Goal: Task Accomplishment & Management: Manage account settings

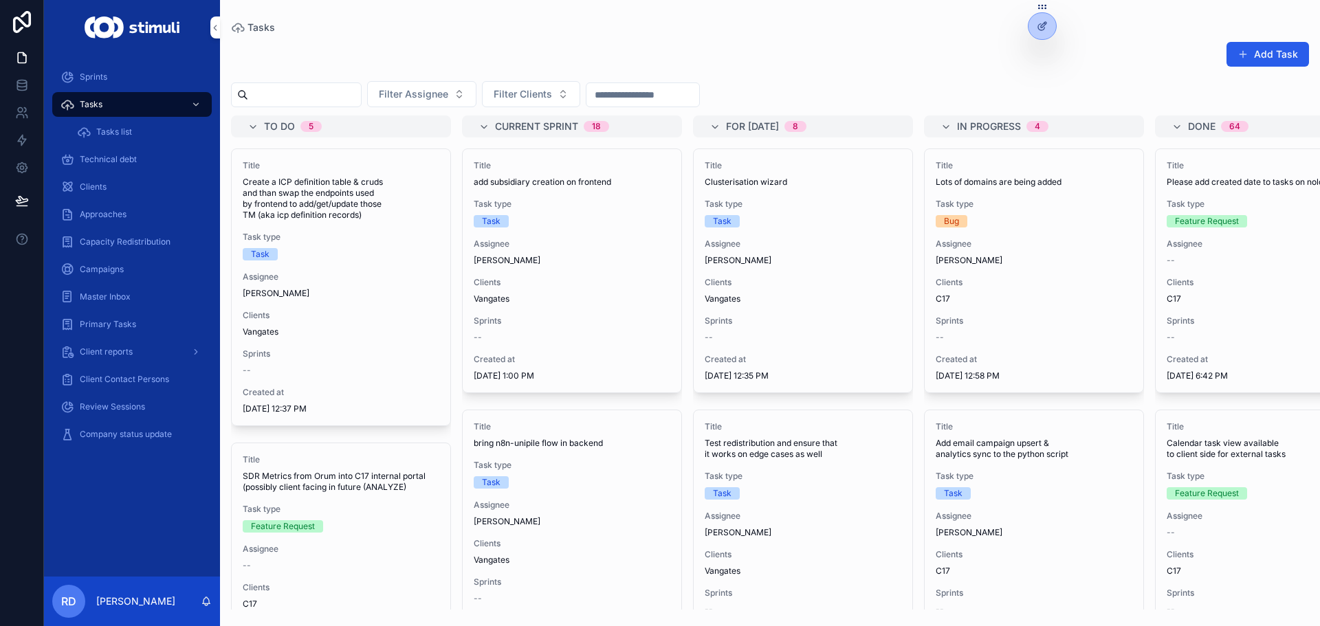
click at [564, 113] on div "Add Task Filter Assignee Filter Clients To do 5 Title Create a ICP definition t…" at bounding box center [770, 321] width 1100 height 577
click at [552, 97] on span "Filter Clients" at bounding box center [523, 94] width 58 height 14
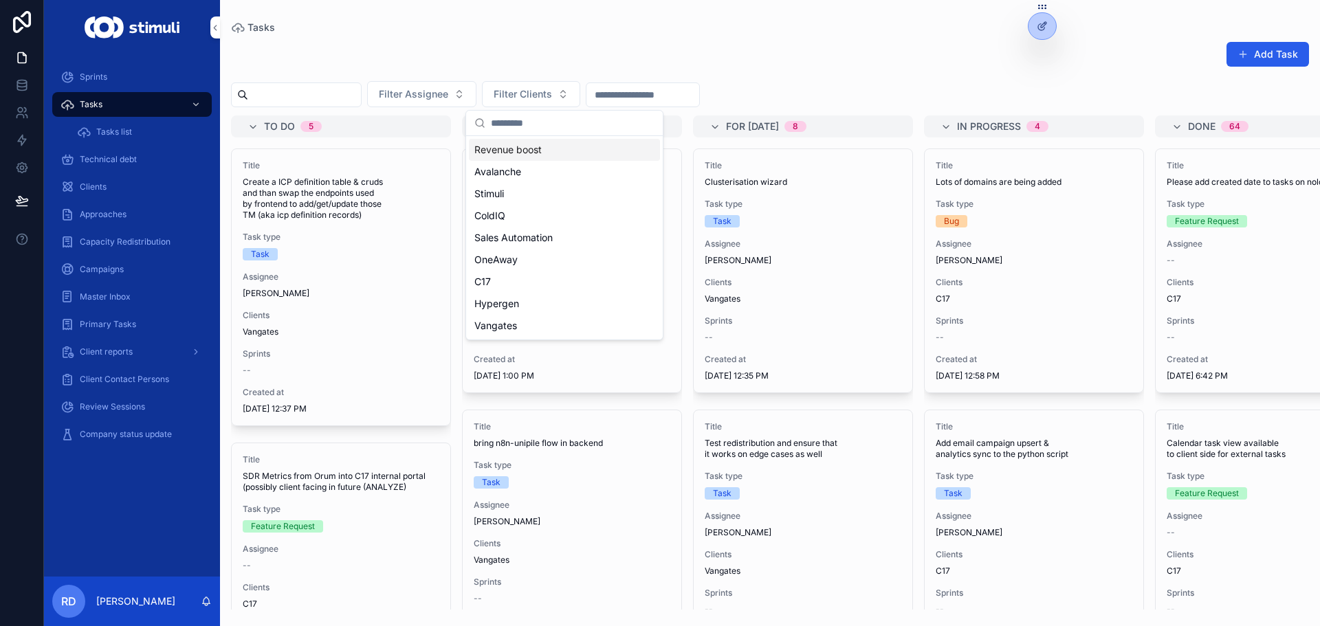
click at [552, 100] on span "Filter Clients" at bounding box center [523, 94] width 58 height 14
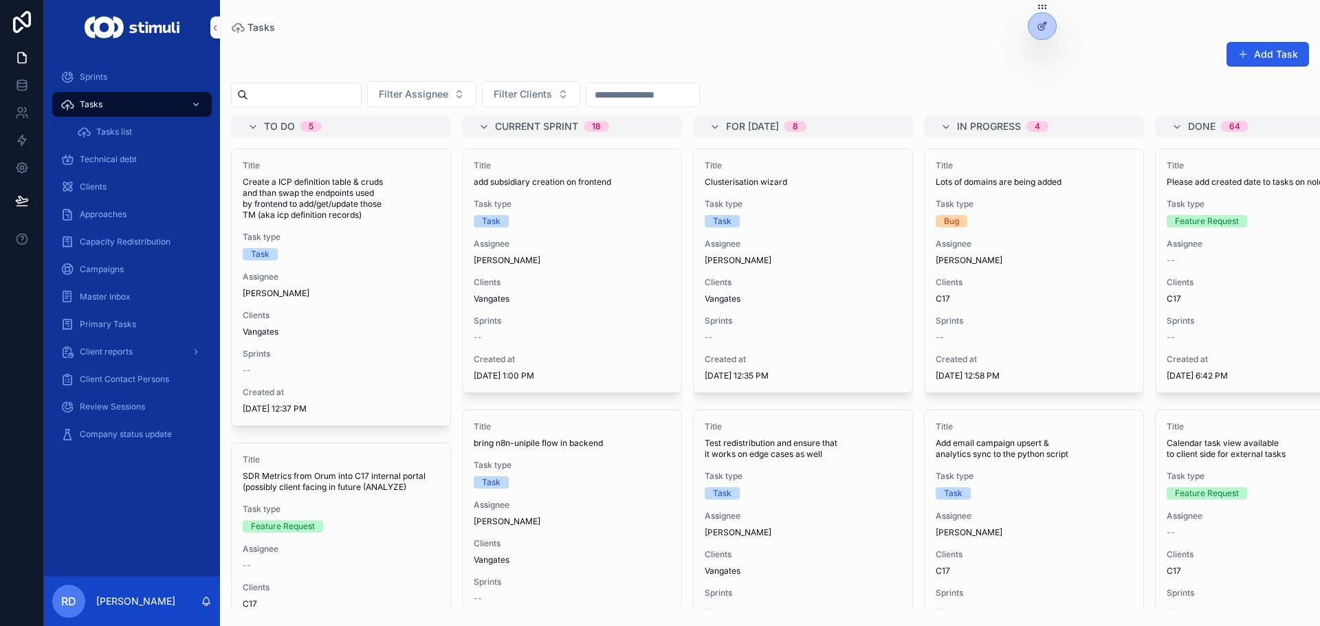
click at [552, 100] on span "Filter Clients" at bounding box center [523, 94] width 58 height 14
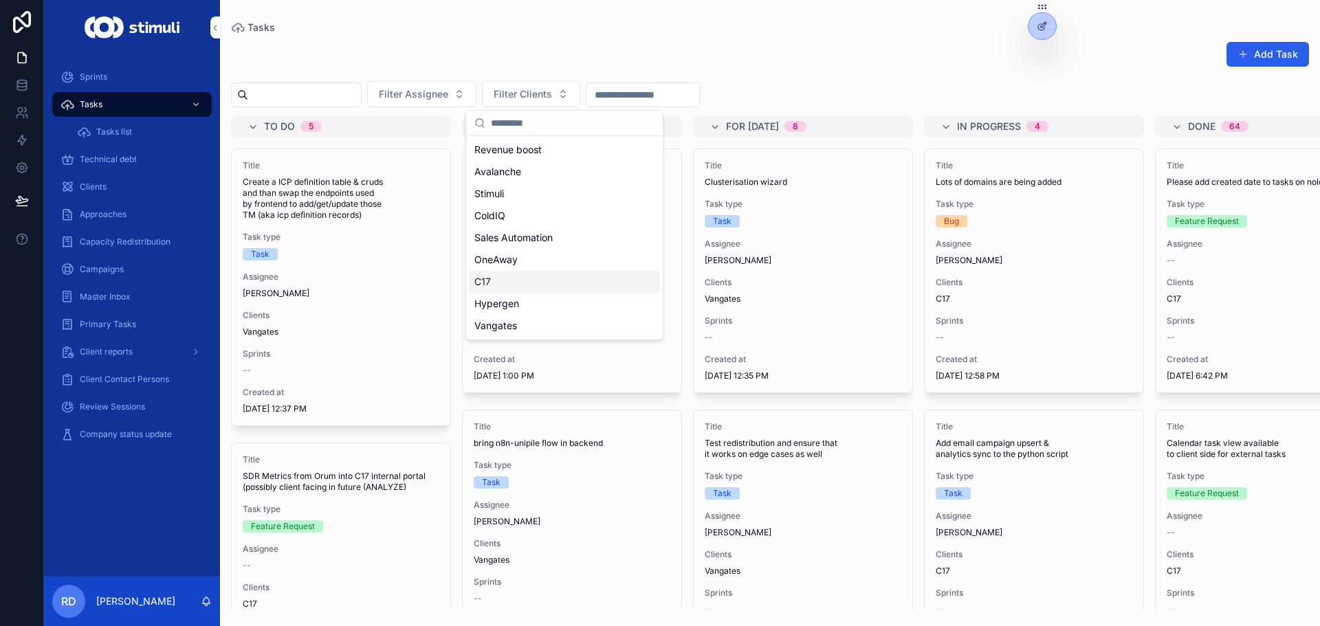
click at [496, 275] on div "C17" at bounding box center [564, 282] width 191 height 22
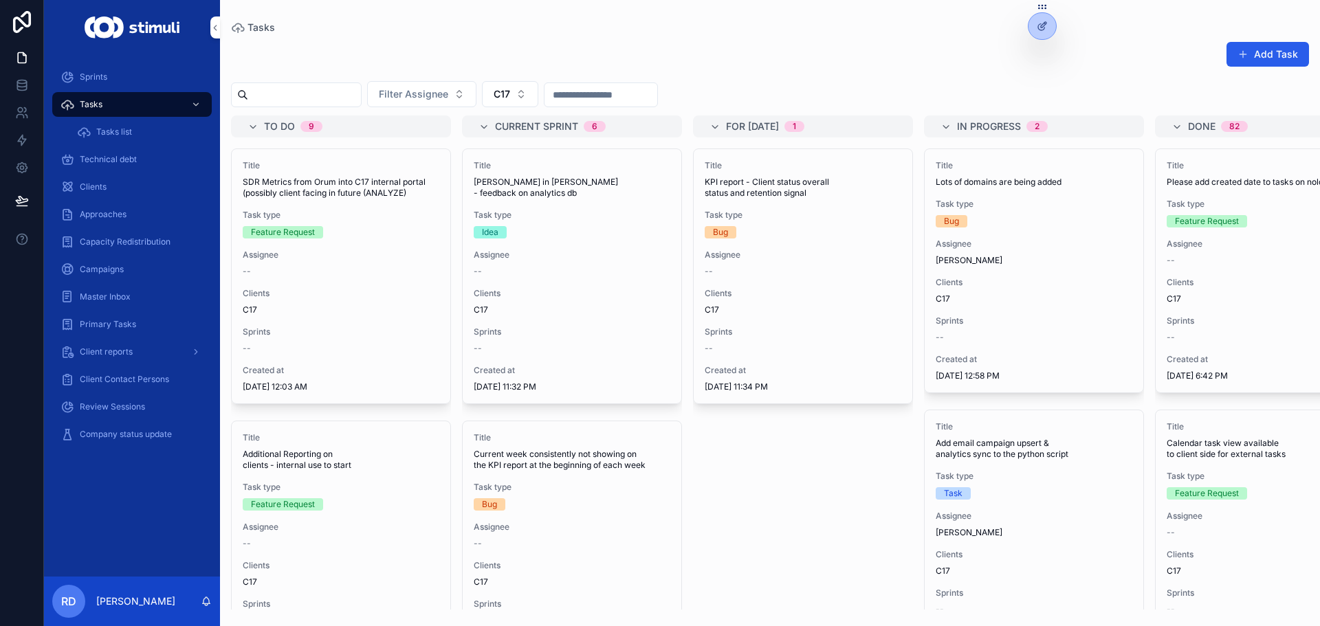
click at [1252, 52] on button "Add Task" at bounding box center [1268, 54] width 83 height 25
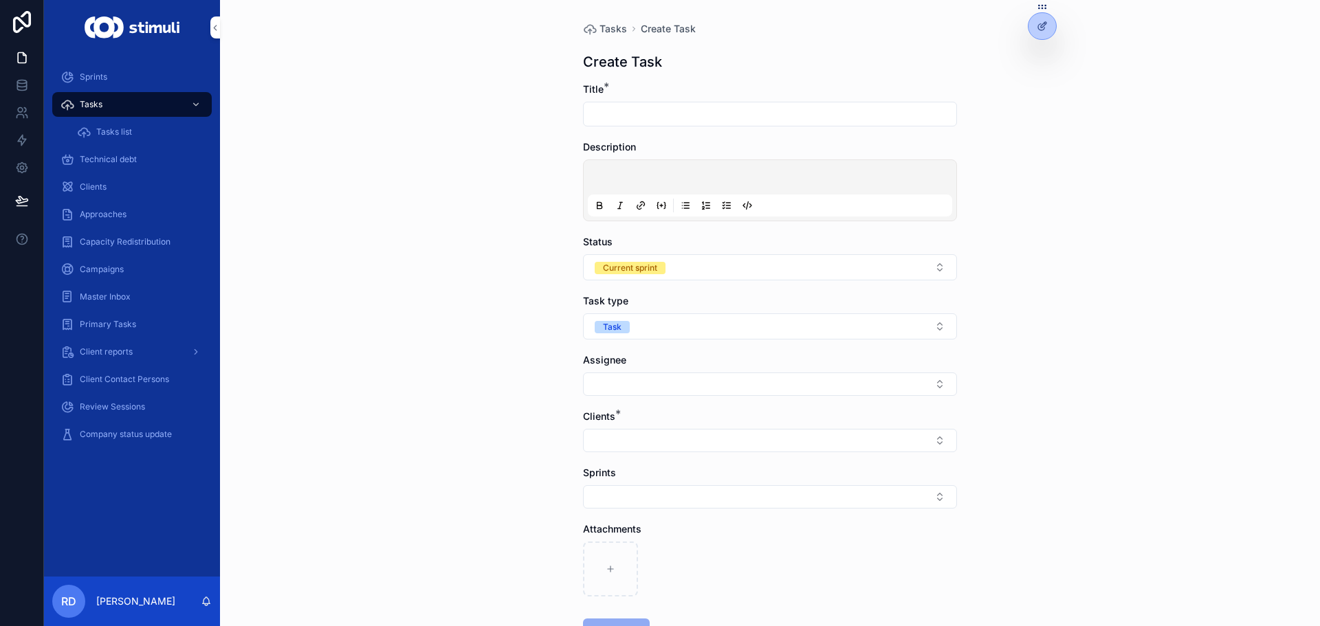
click at [620, 104] on div "scrollable content" at bounding box center [770, 114] width 374 height 25
drag, startPoint x: 716, startPoint y: 72, endPoint x: 740, endPoint y: 56, distance: 27.8
click at [738, 56] on div "**********" at bounding box center [770, 366] width 396 height 732
click at [740, 56] on div "Create Task" at bounding box center [770, 61] width 374 height 19
click at [850, 116] on input "**********" at bounding box center [770, 114] width 373 height 19
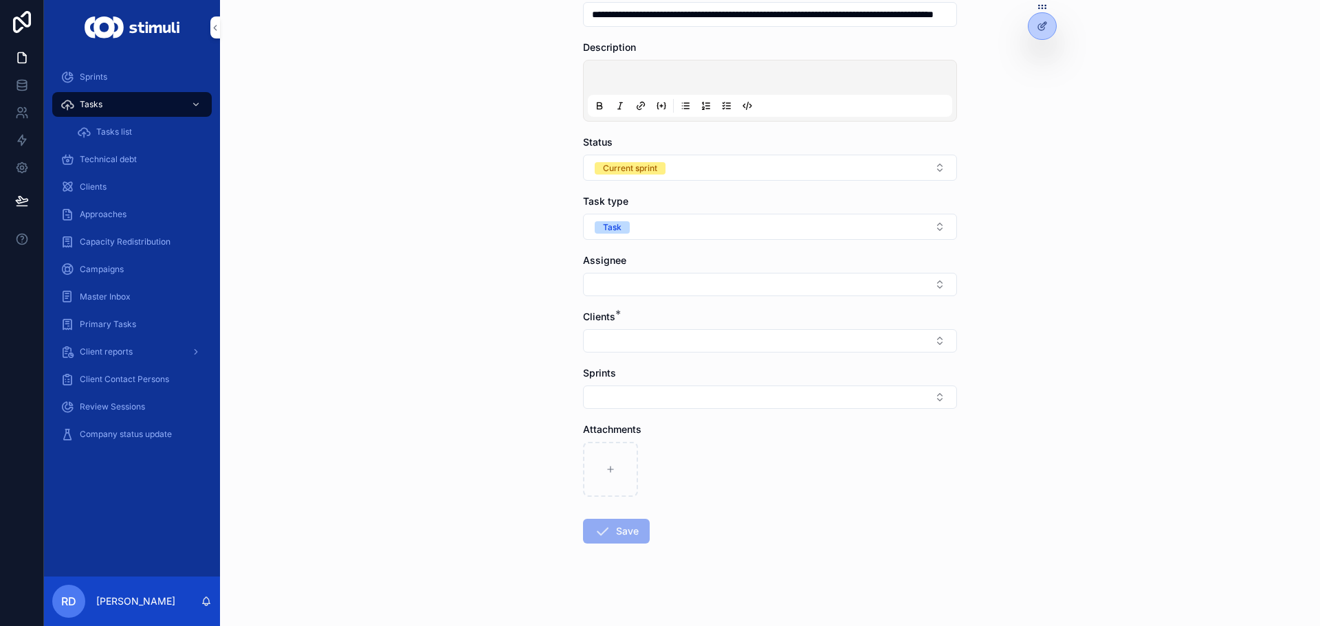
scroll to position [105, 0]
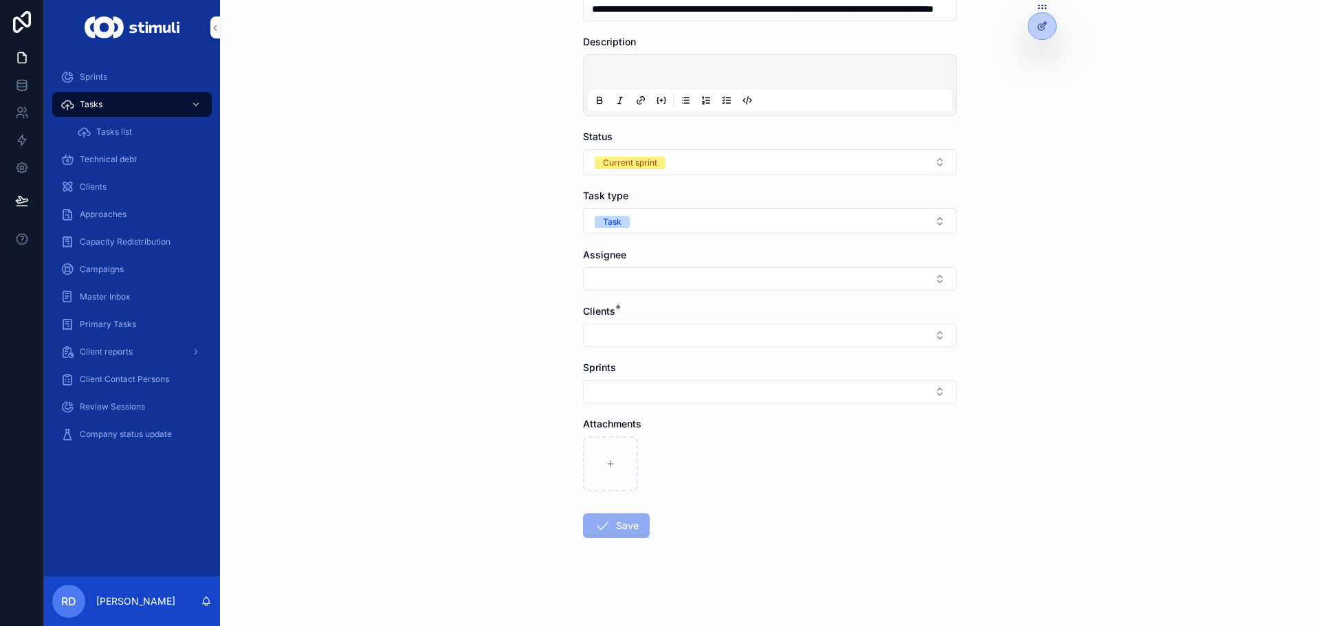
type input "**********"
click at [609, 334] on button "Select Button" at bounding box center [770, 335] width 374 height 23
click at [707, 517] on div "C17" at bounding box center [765, 522] width 191 height 22
click at [609, 267] on div "Assignee" at bounding box center [770, 269] width 374 height 43
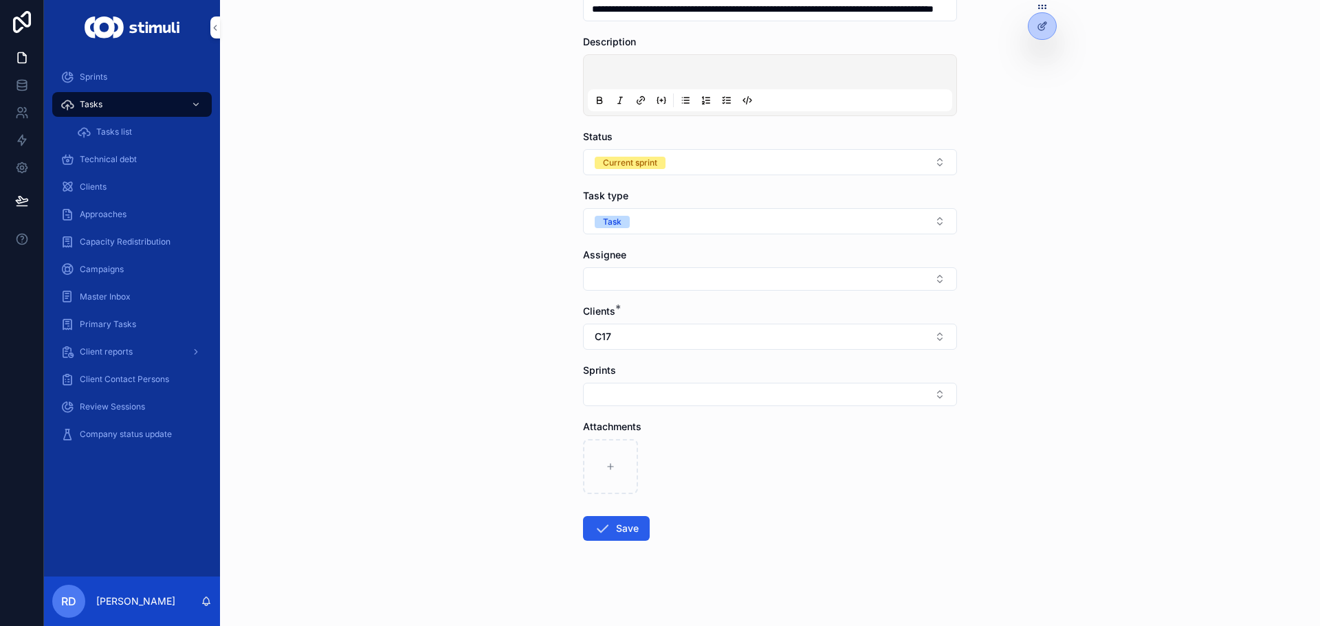
click at [608, 290] on button "Select Button" at bounding box center [770, 278] width 374 height 23
click at [615, 274] on button "Select Button" at bounding box center [770, 278] width 374 height 23
click at [726, 427] on span "[PERSON_NAME]" at bounding box center [714, 422] width 79 height 14
click at [603, 540] on span "scrollable content" at bounding box center [602, 531] width 17 height 17
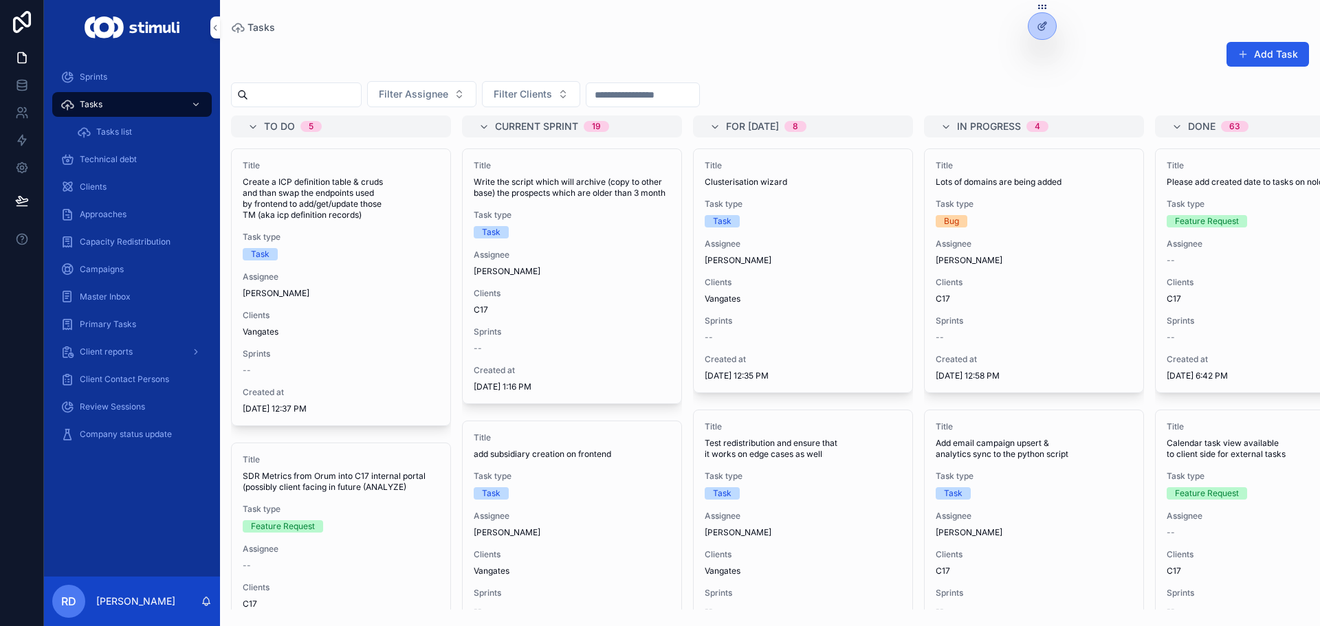
click at [552, 89] on span "Filter Clients" at bounding box center [523, 94] width 58 height 14
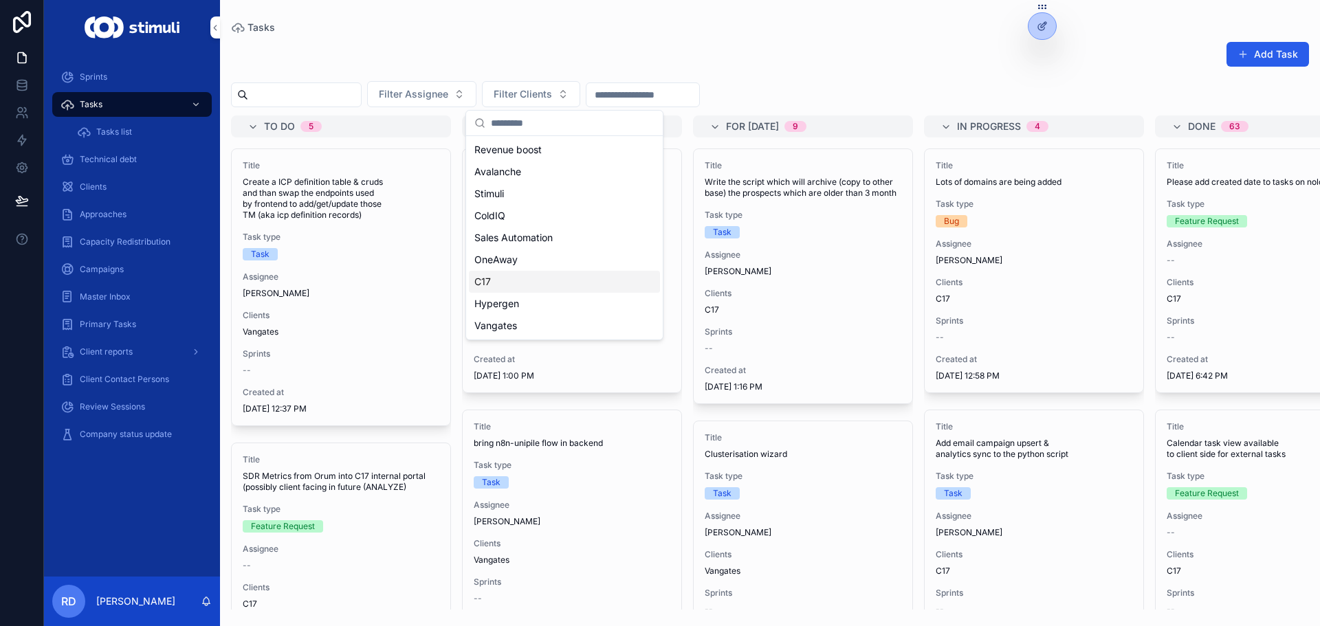
click at [511, 287] on div "C17" at bounding box center [564, 282] width 191 height 22
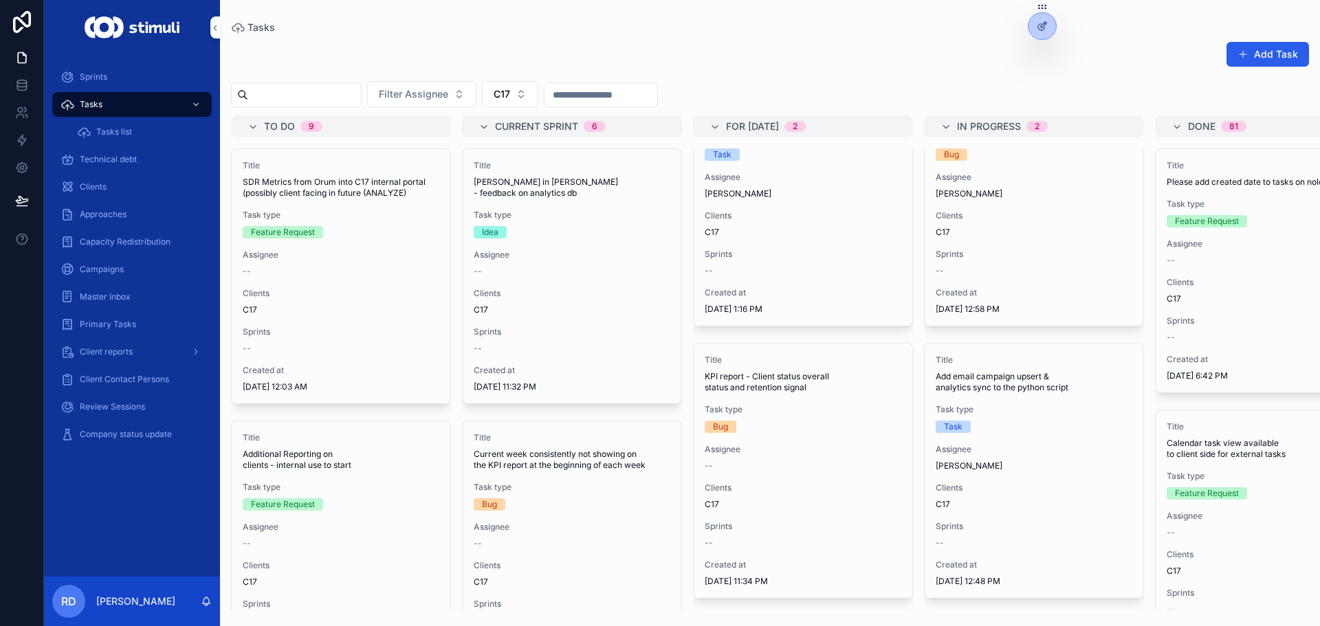
scroll to position [99, 0]
click at [784, 404] on span "Task type" at bounding box center [803, 409] width 197 height 11
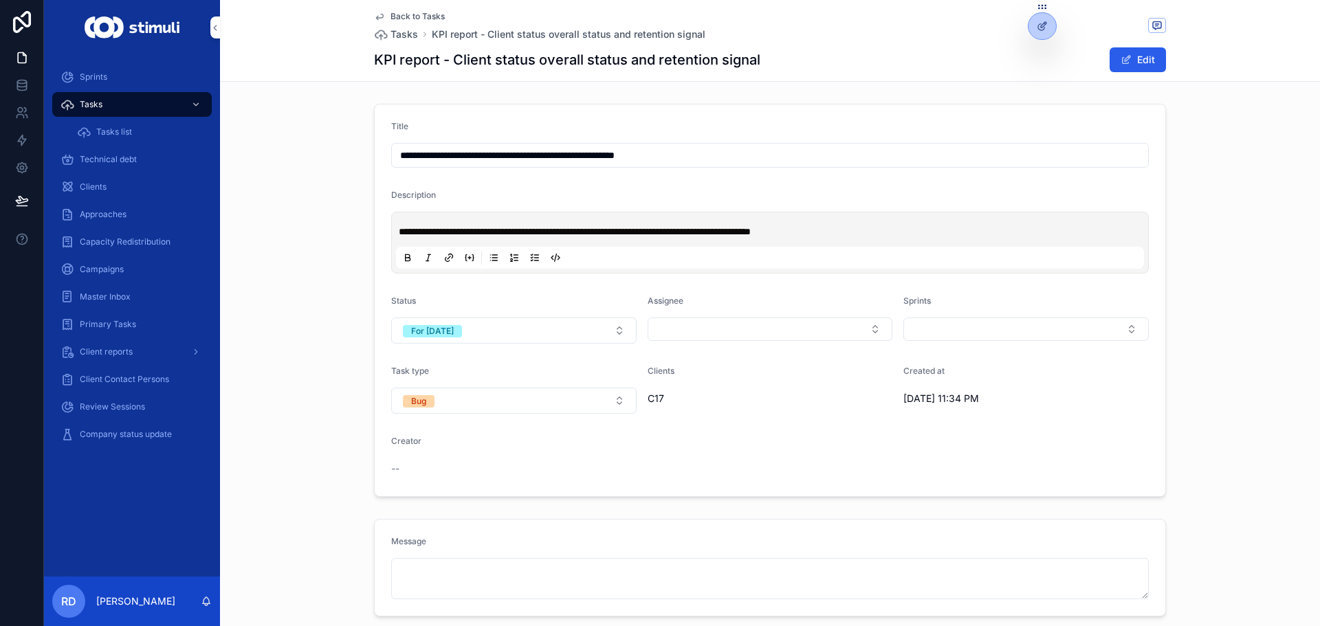
click at [406, 30] on span "Tasks" at bounding box center [405, 35] width 28 height 14
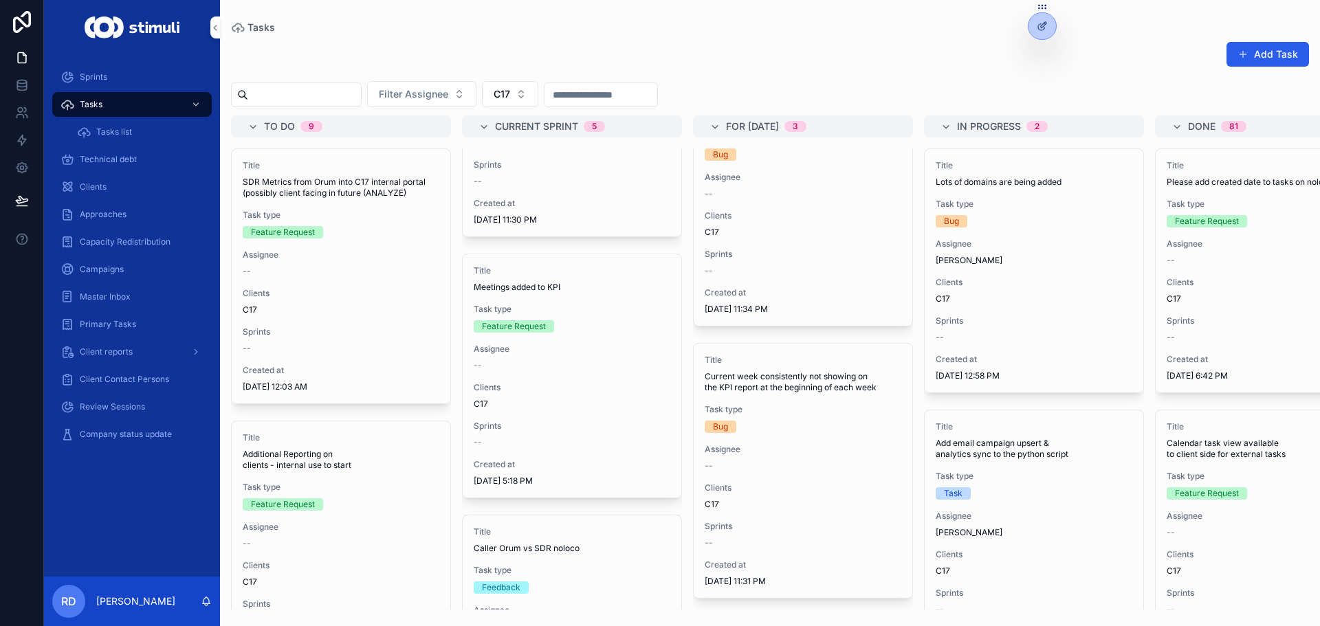
scroll to position [413, 0]
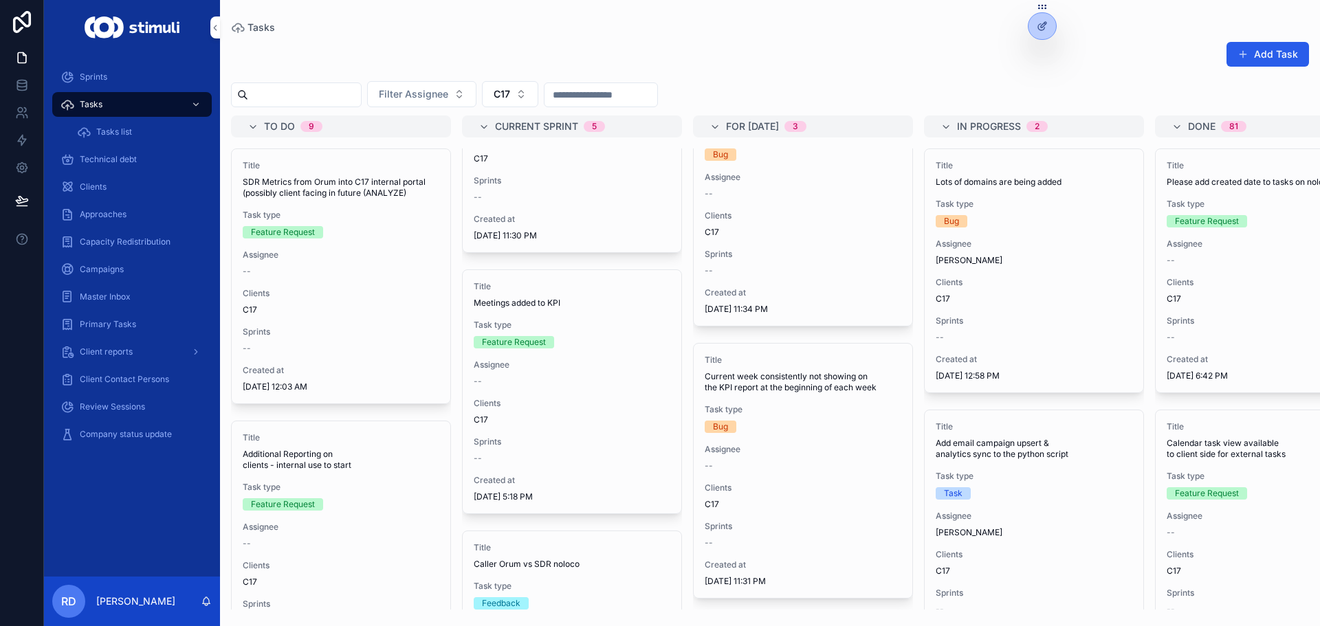
click at [552, 320] on span "Task type" at bounding box center [572, 325] width 197 height 11
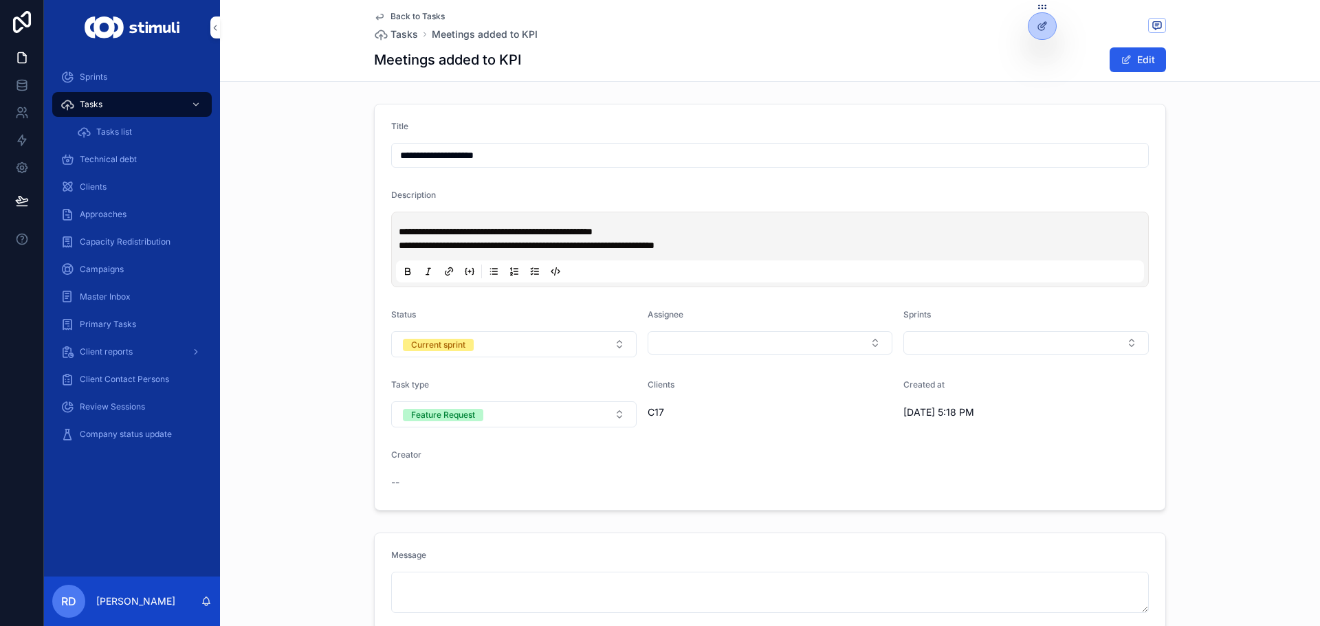
click at [406, 15] on span "Back to Tasks" at bounding box center [418, 16] width 54 height 11
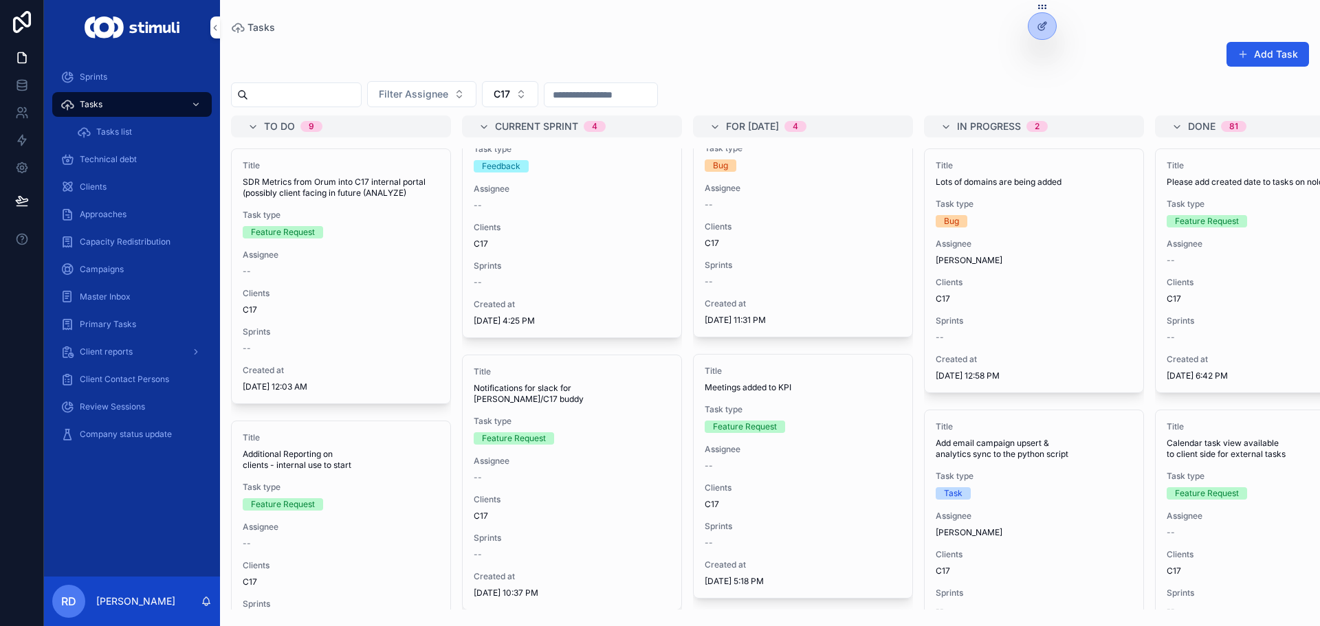
scroll to position [633, 0]
click at [543, 416] on div "Task type Feature Request" at bounding box center [572, 430] width 197 height 29
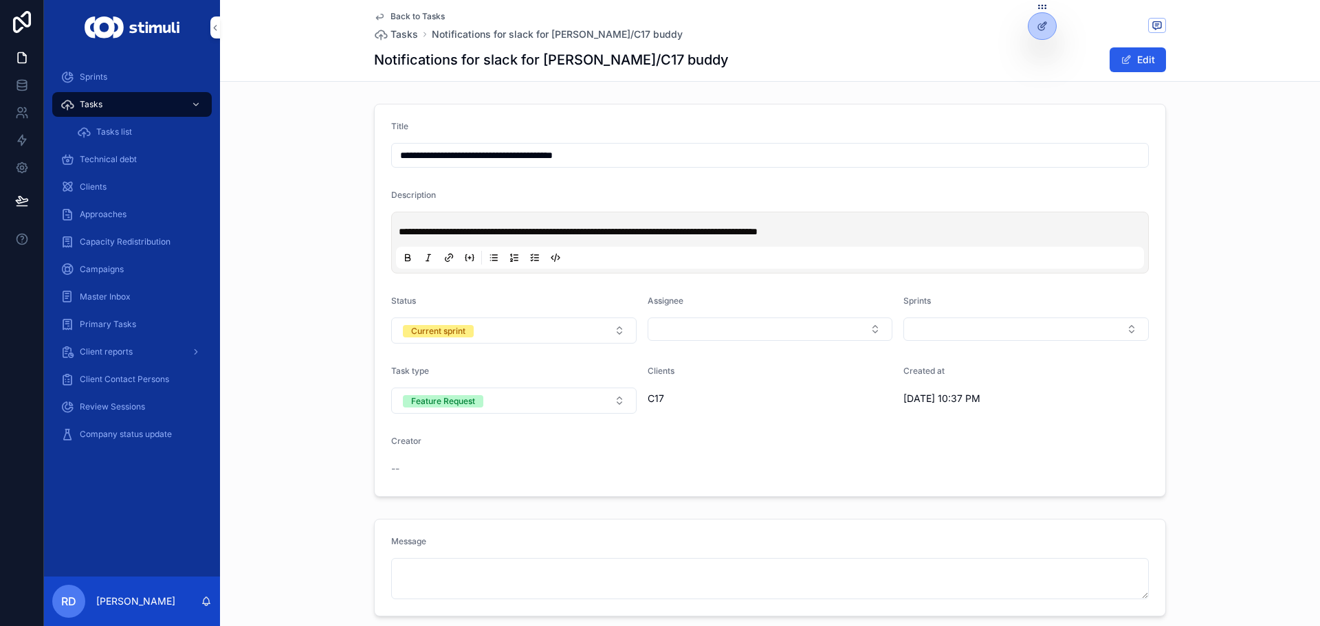
click at [417, 17] on span "Back to Tasks" at bounding box center [418, 16] width 54 height 11
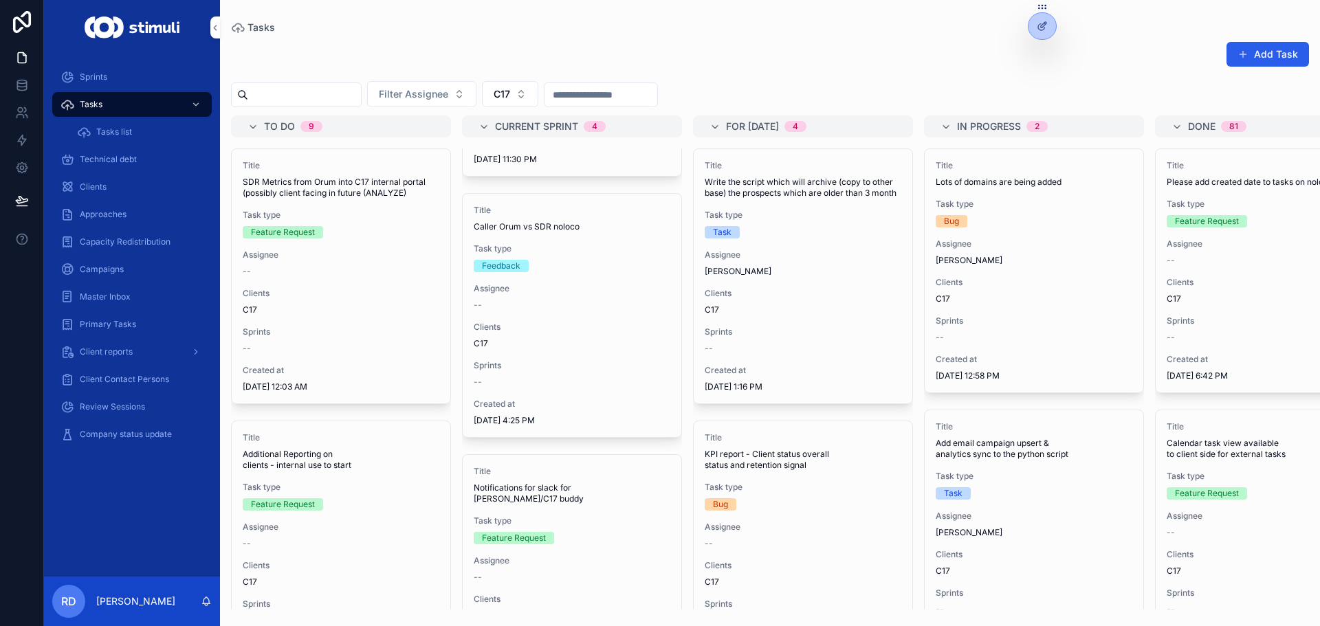
scroll to position [589, 0]
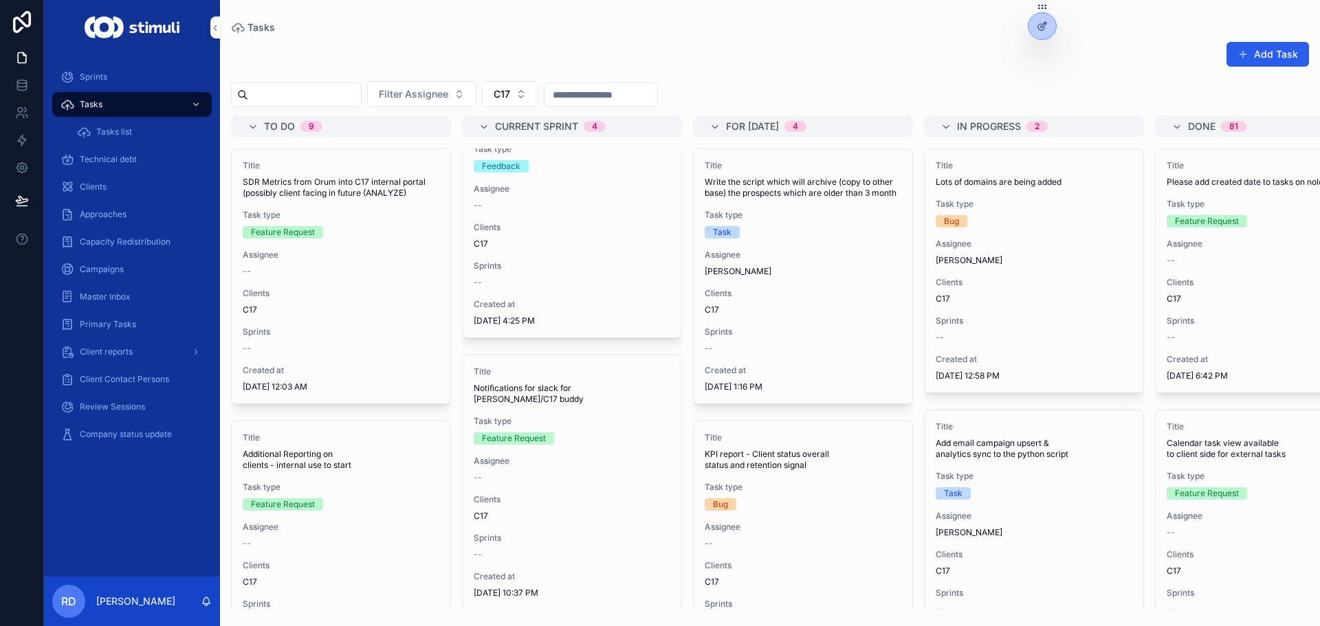
click at [0, 0] on icon "scrollable content" at bounding box center [0, 0] width 0 height 0
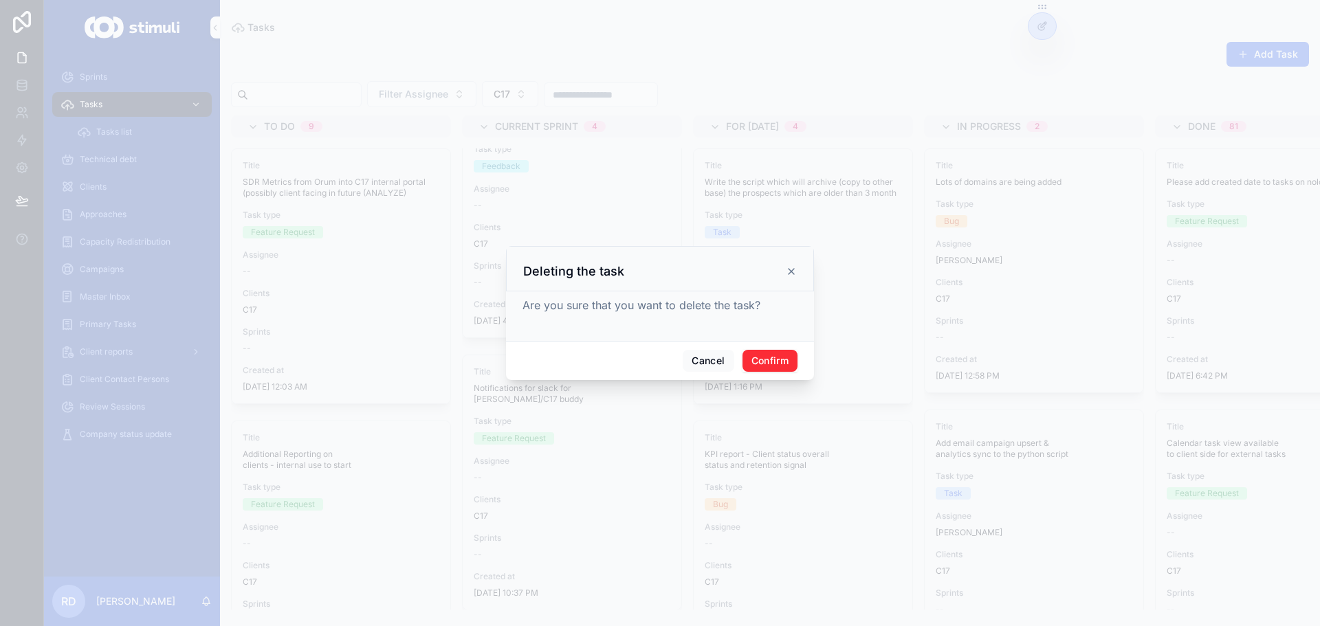
click at [788, 366] on button "Confirm" at bounding box center [770, 361] width 55 height 22
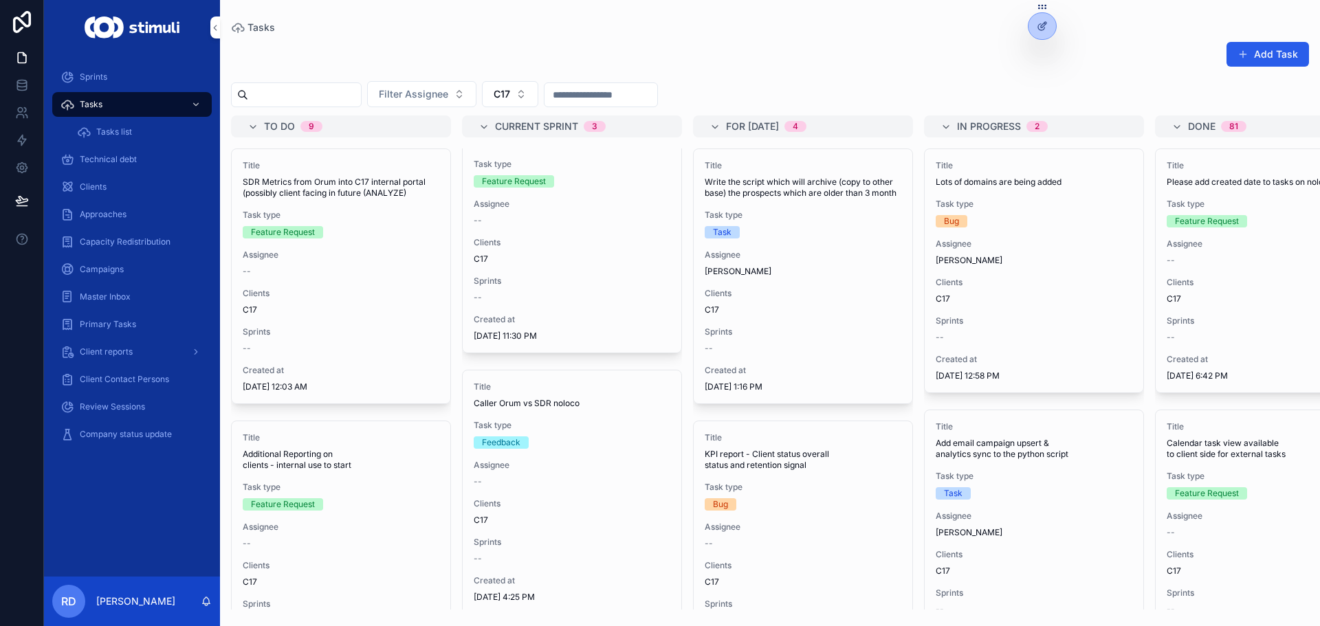
scroll to position [327, 0]
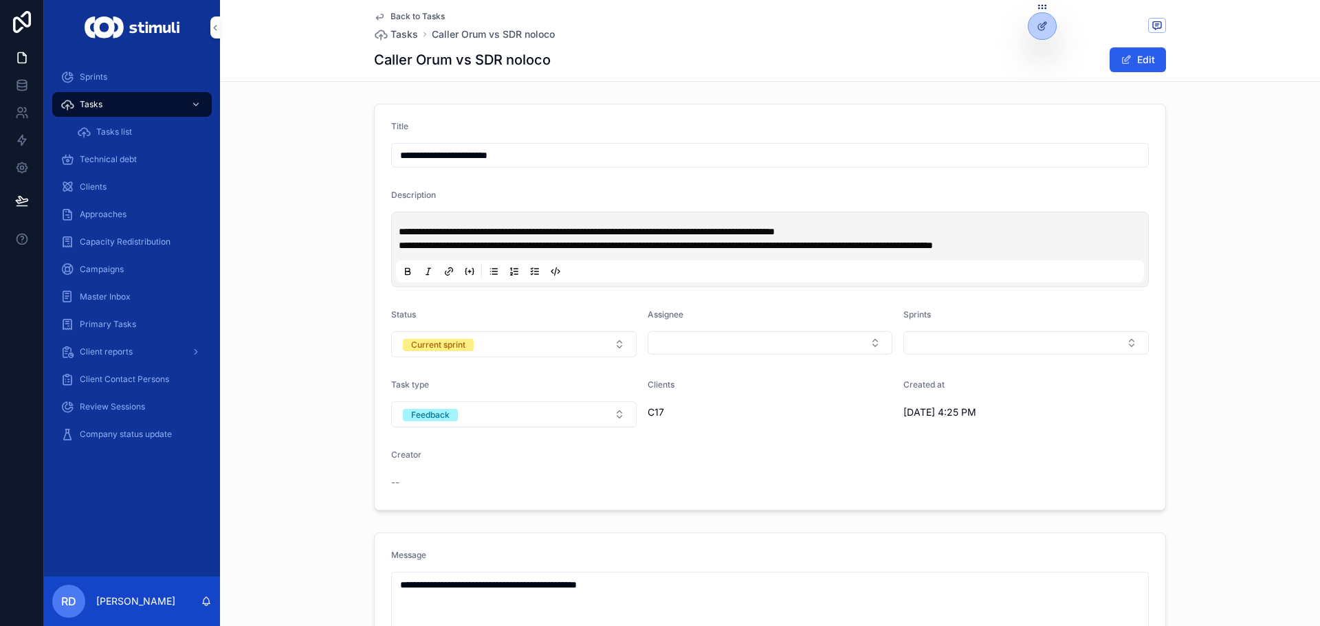
click at [406, 17] on span "Back to Tasks" at bounding box center [418, 16] width 54 height 11
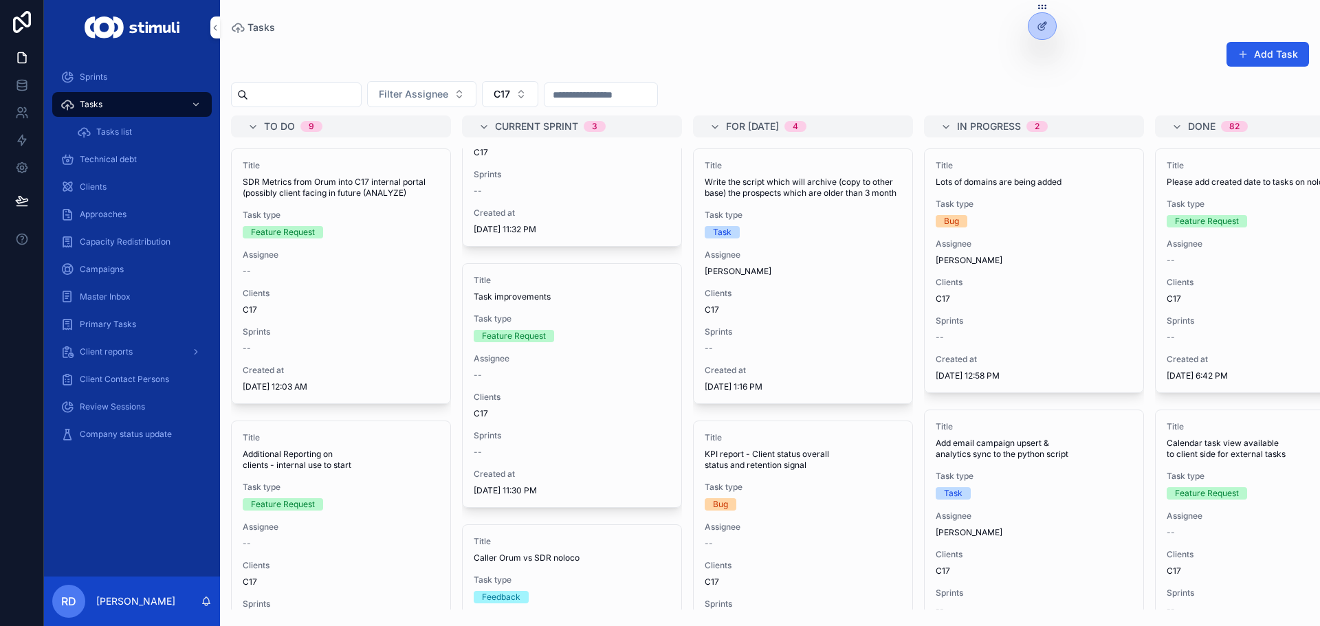
scroll to position [121, 0]
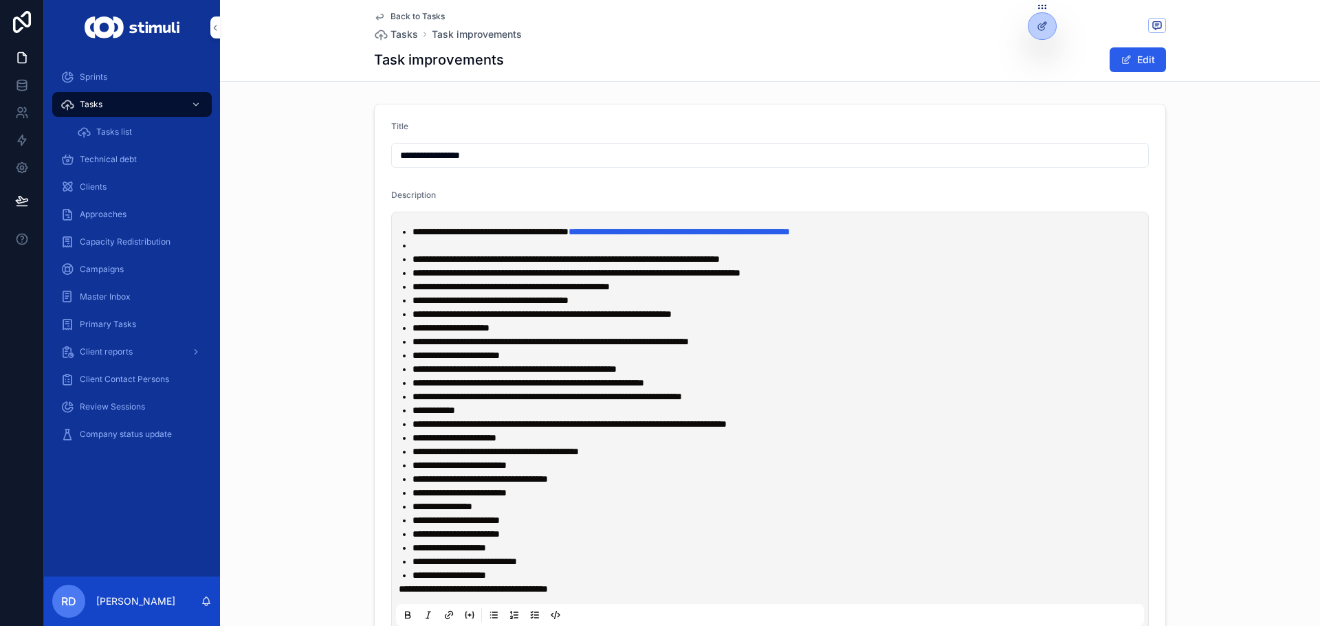
click at [408, 31] on span "Tasks" at bounding box center [405, 35] width 28 height 14
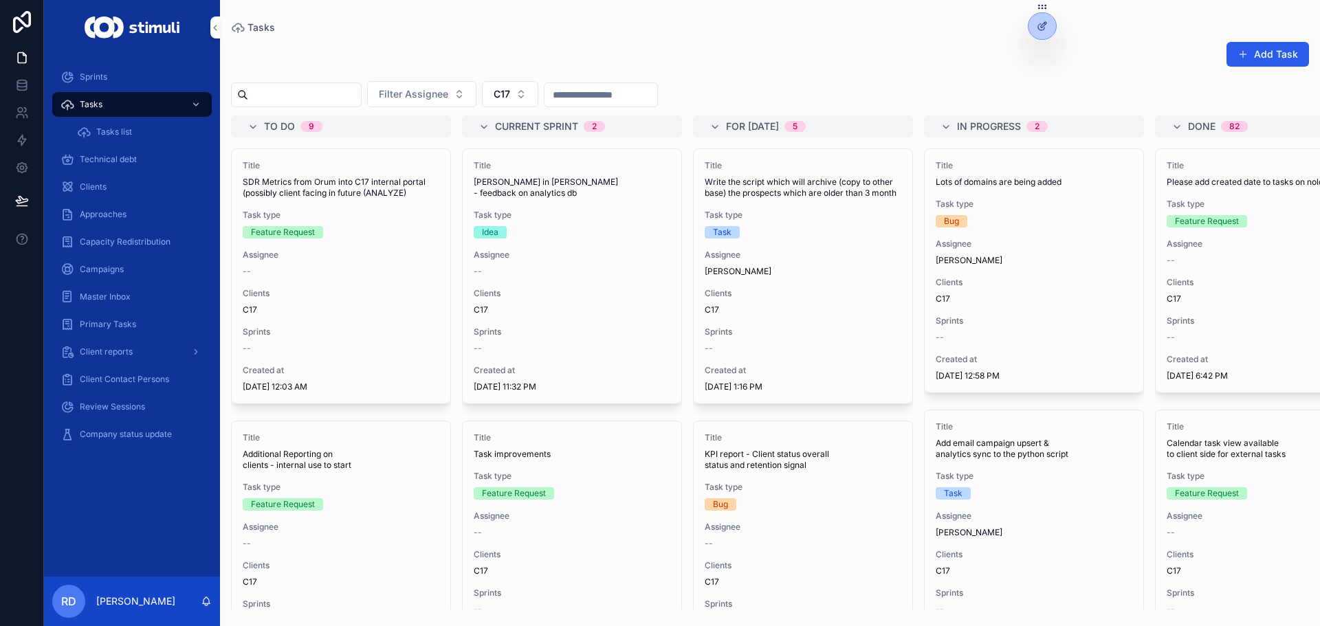
click at [540, 197] on div "Title [PERSON_NAME] in [PERSON_NAME] - feedback on analytics db Task type Idea …" at bounding box center [572, 276] width 219 height 254
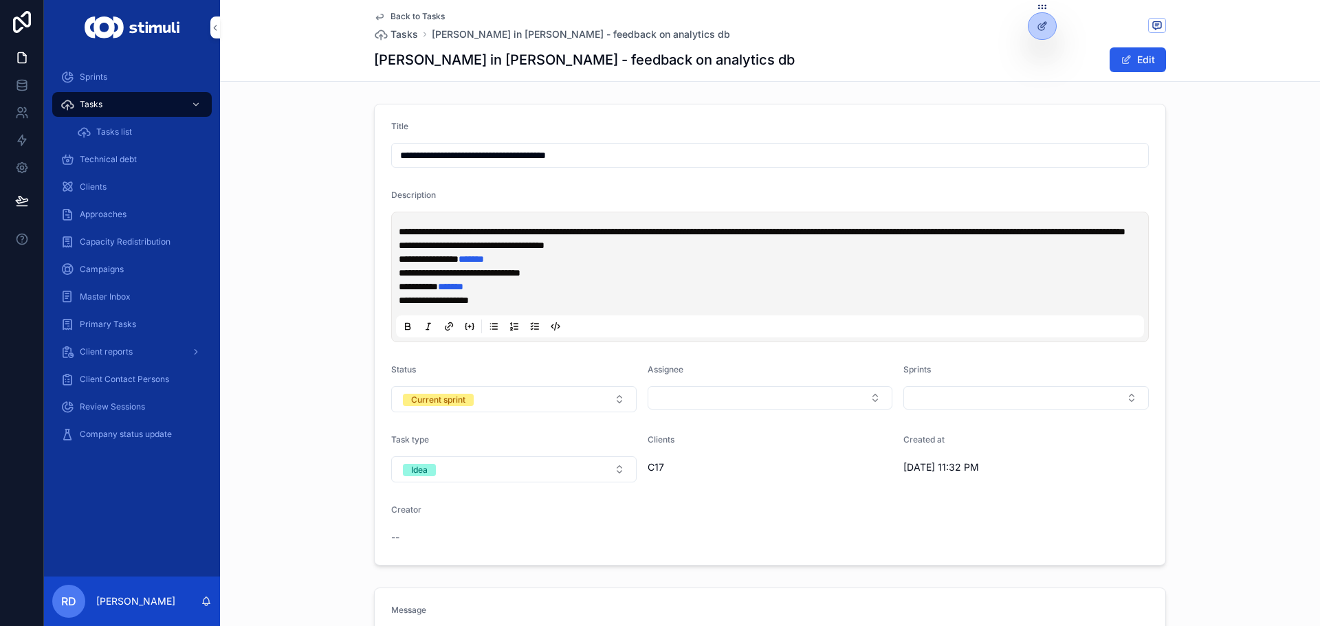
click at [409, 16] on span "Back to Tasks" at bounding box center [418, 16] width 54 height 11
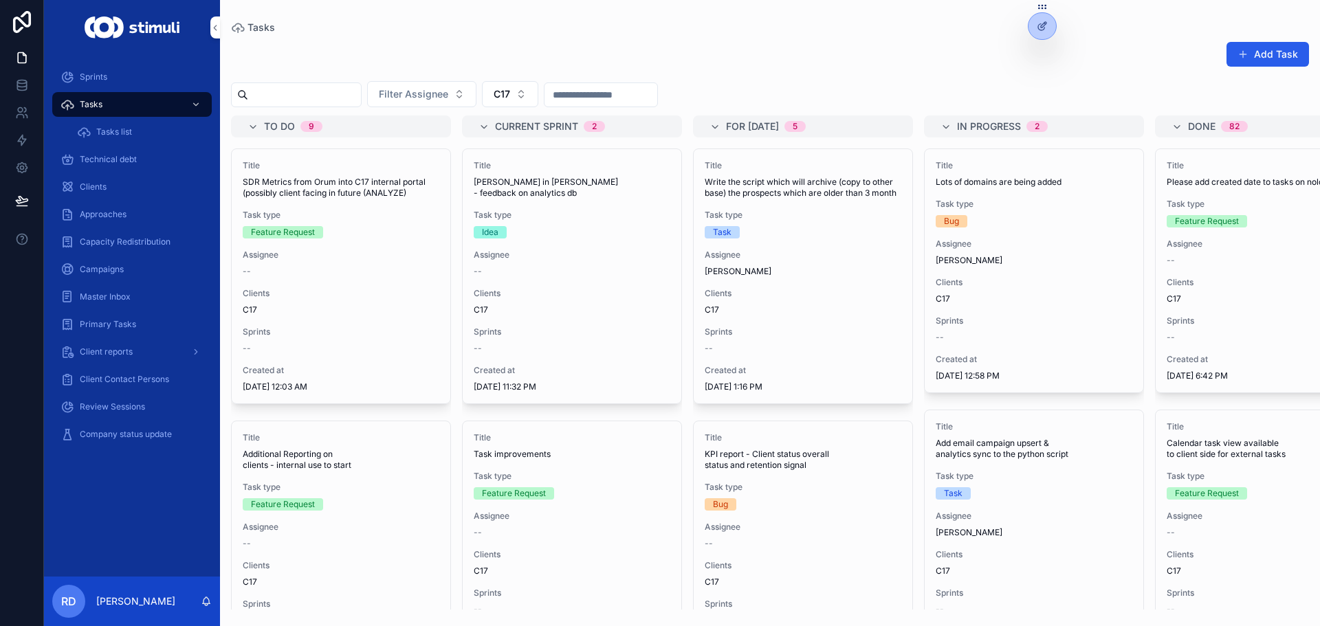
click at [839, 39] on div "Add Task Filter Assignee C17 To do 9 Title SDR Metrics from Orum into C17 inter…" at bounding box center [770, 321] width 1100 height 577
drag, startPoint x: 839, startPoint y: 39, endPoint x: 798, endPoint y: 295, distance: 259.0
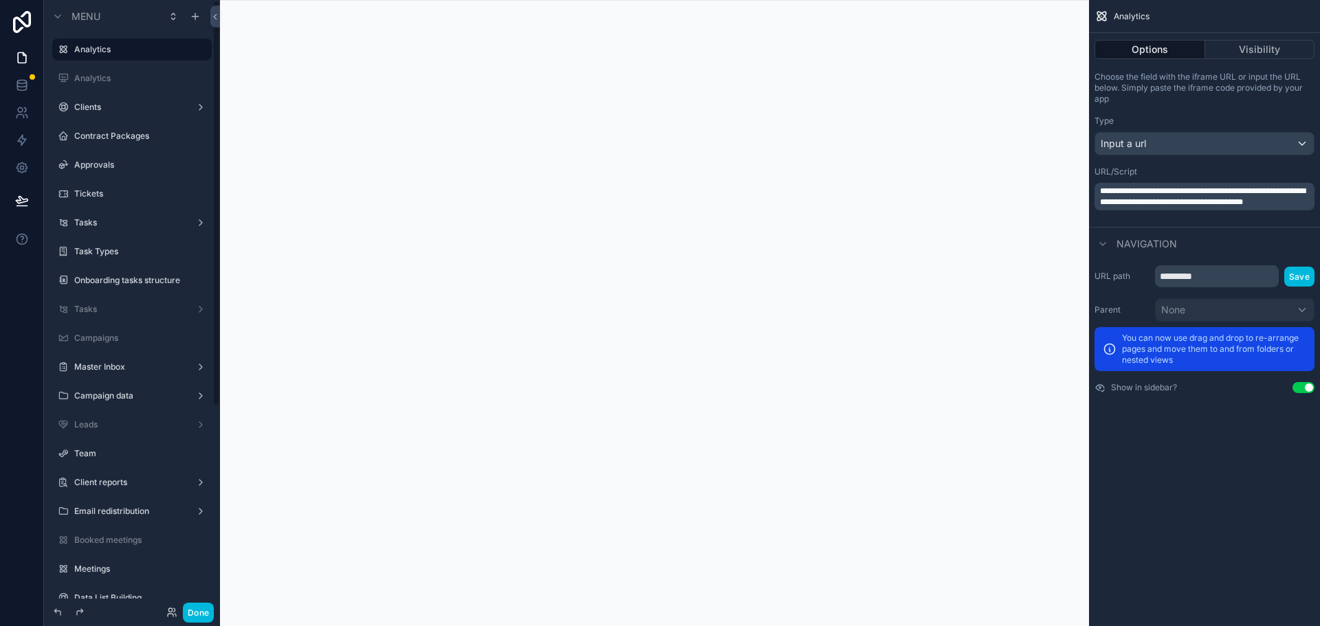
click at [108, 448] on div "Team" at bounding box center [141, 453] width 135 height 11
click at [91, 459] on label "Team" at bounding box center [138, 453] width 129 height 11
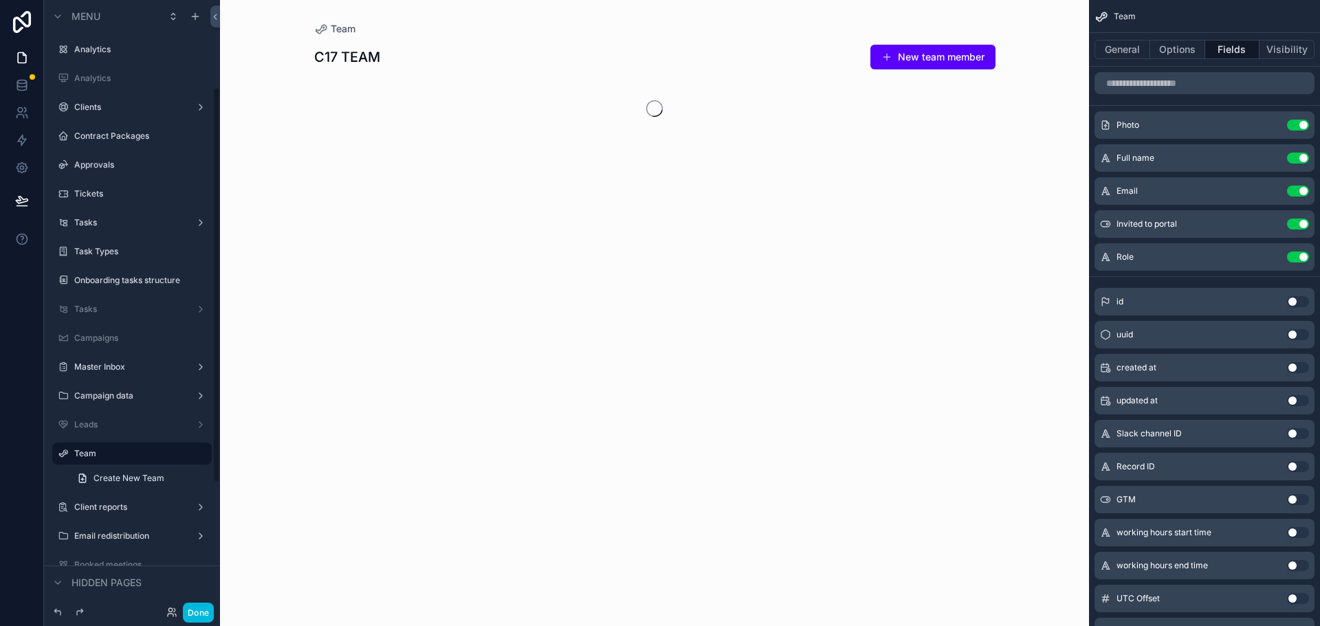
scroll to position [134, 0]
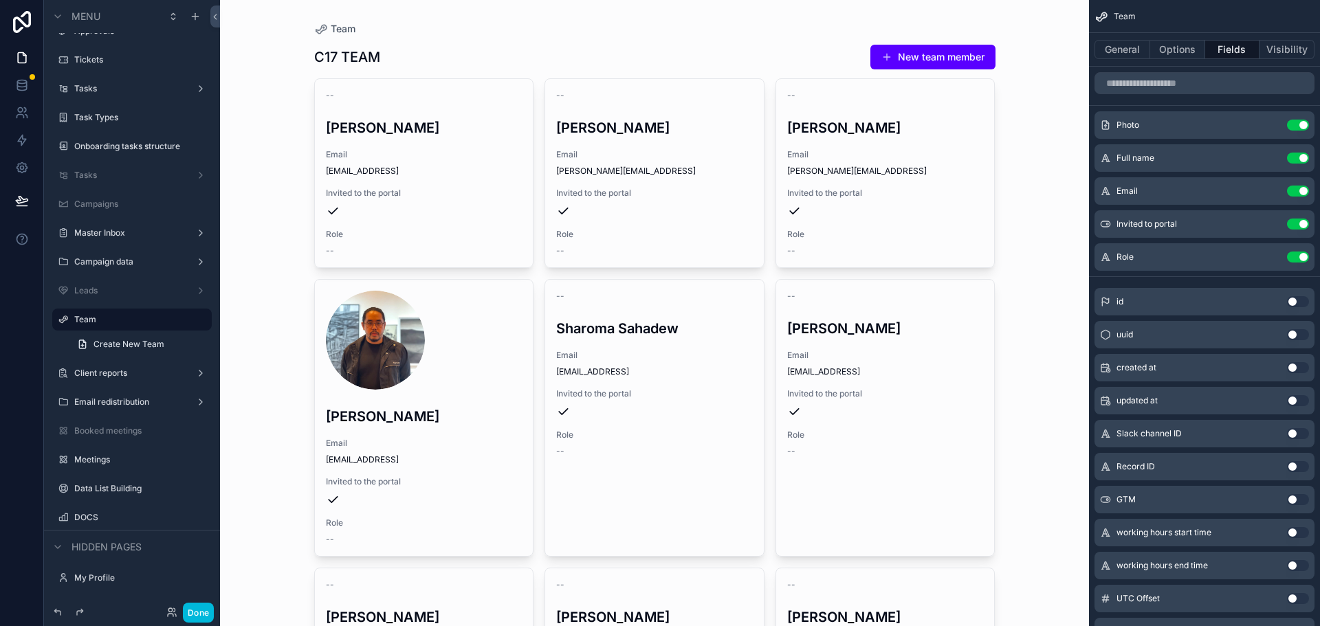
click at [1026, 294] on div "Team C17 TEAM New team member -- Caleb Collison Email Caleb@c17.ai Invited to t…" at bounding box center [654, 313] width 869 height 626
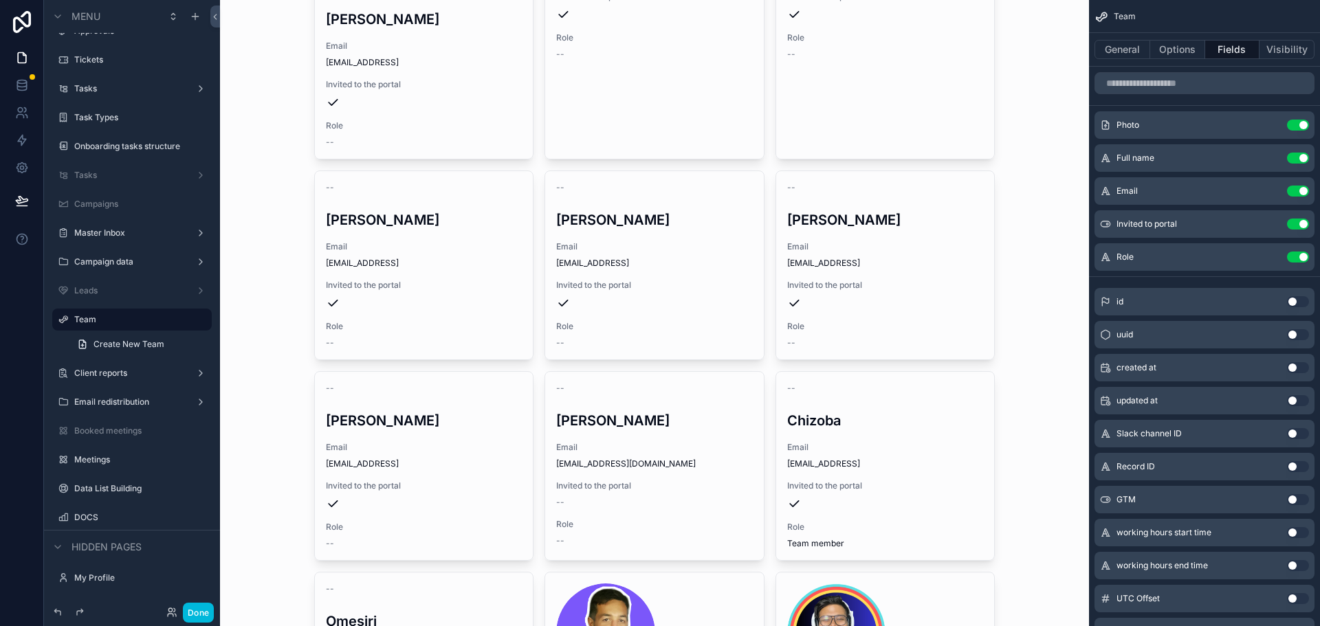
scroll to position [413, 0]
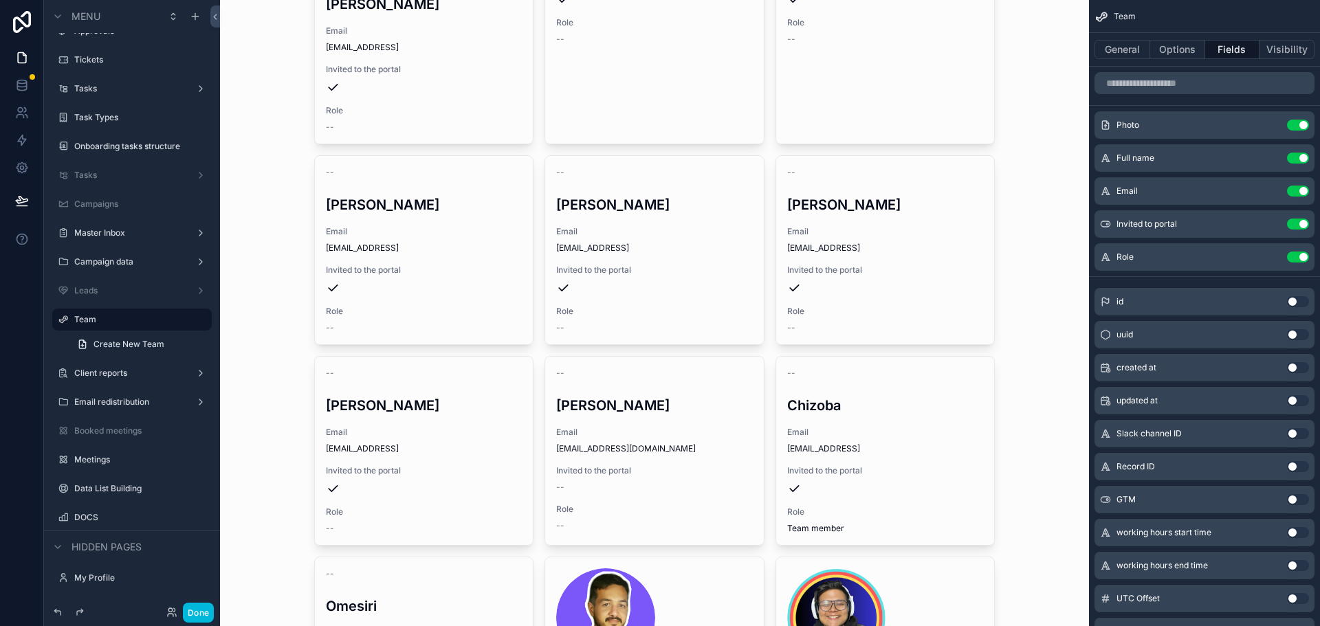
click at [862, 235] on div "scrollable content" at bounding box center [654, 543] width 703 height 1912
click at [191, 614] on button "Done" at bounding box center [198, 613] width 31 height 20
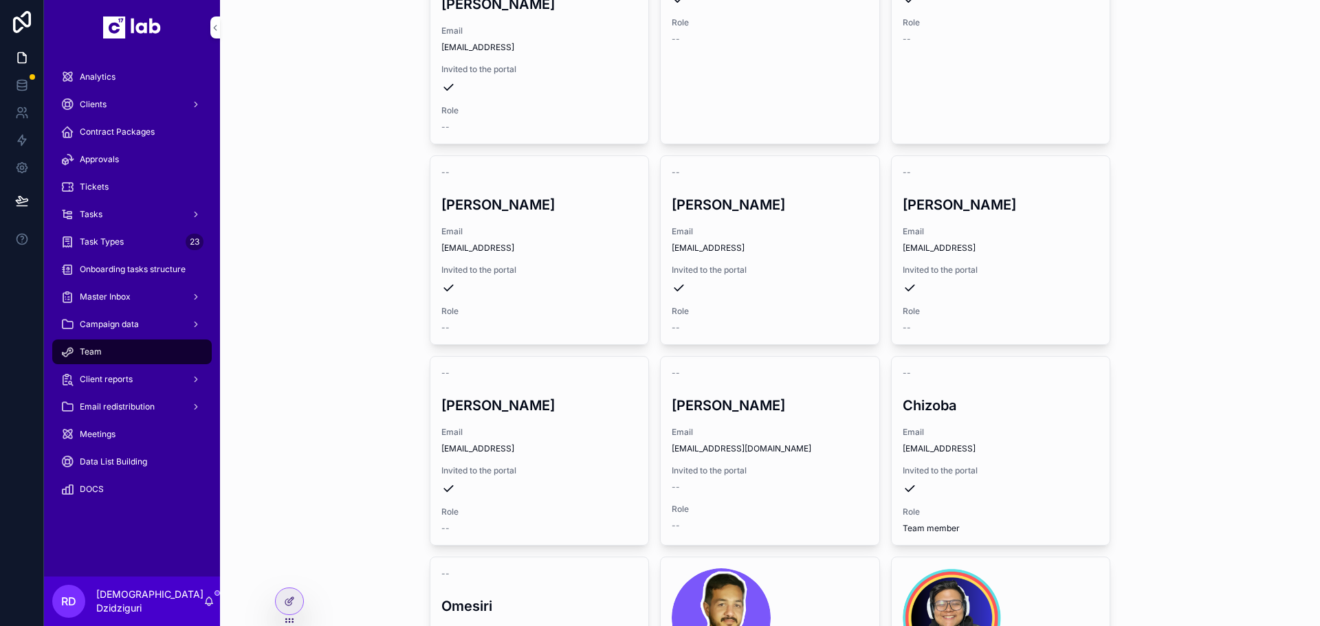
scroll to position [344, 0]
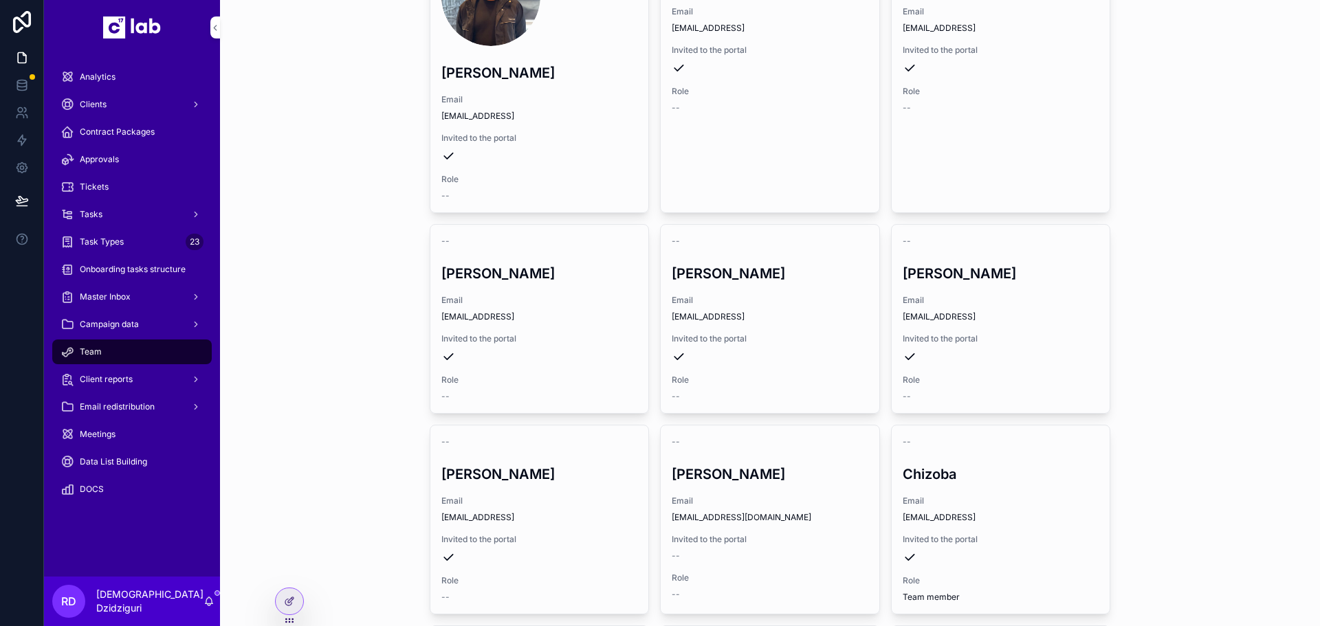
click at [525, 499] on span "Email" at bounding box center [539, 501] width 197 height 11
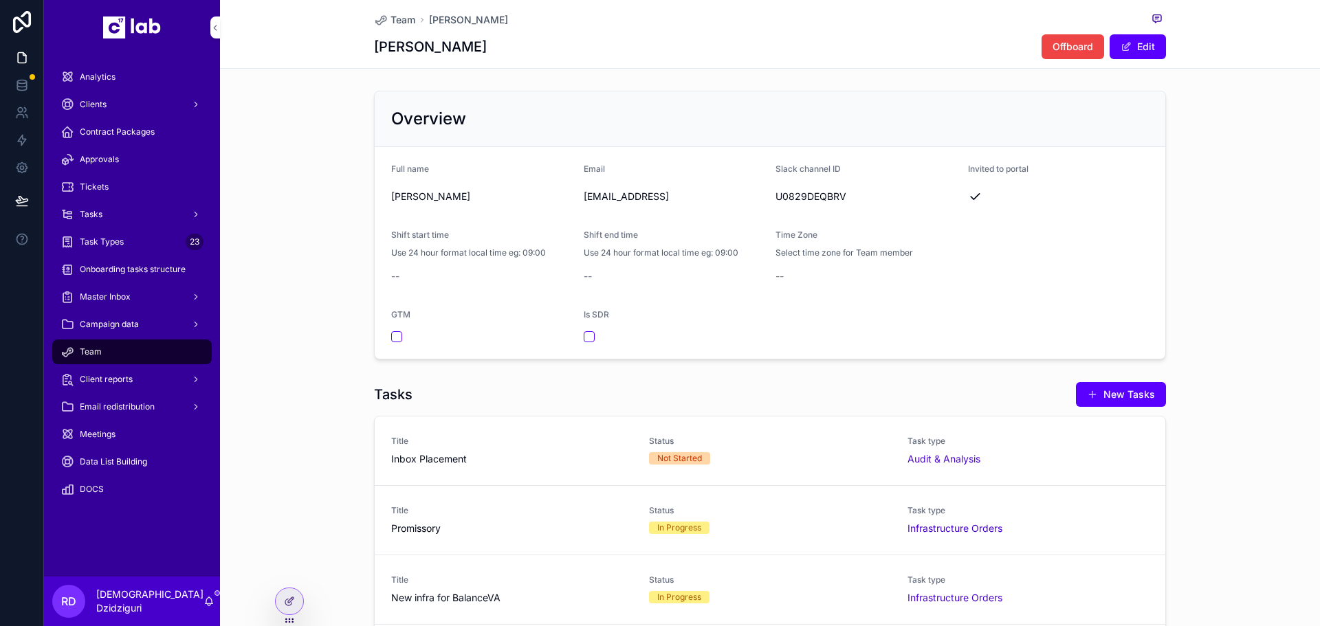
click at [289, 595] on div at bounding box center [290, 602] width 28 height 26
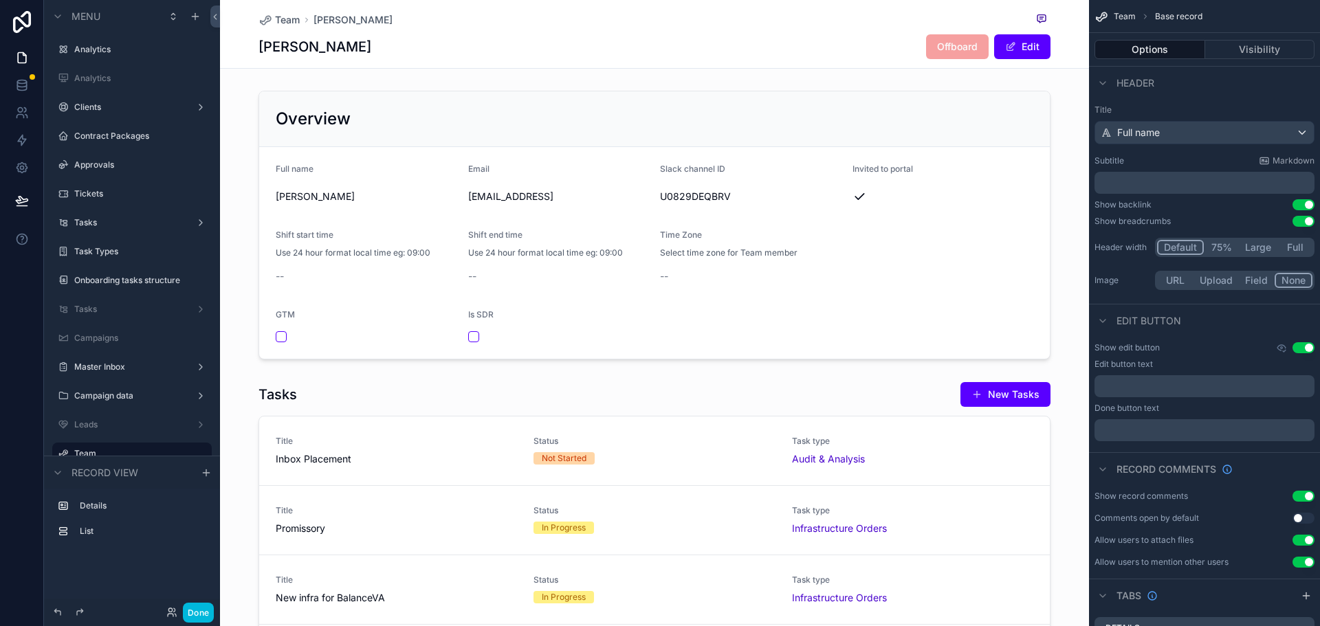
scroll to position [134, 0]
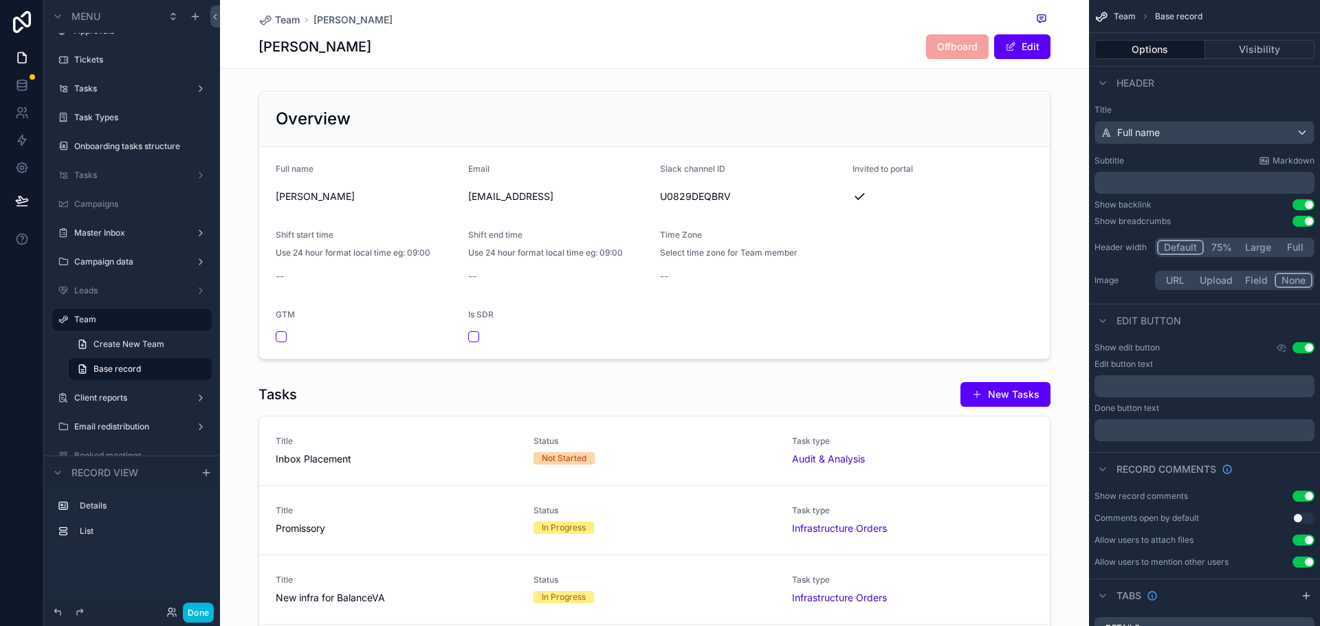
click at [871, 46] on div "Tyo Mohammad Offboard Edit" at bounding box center [655, 47] width 792 height 26
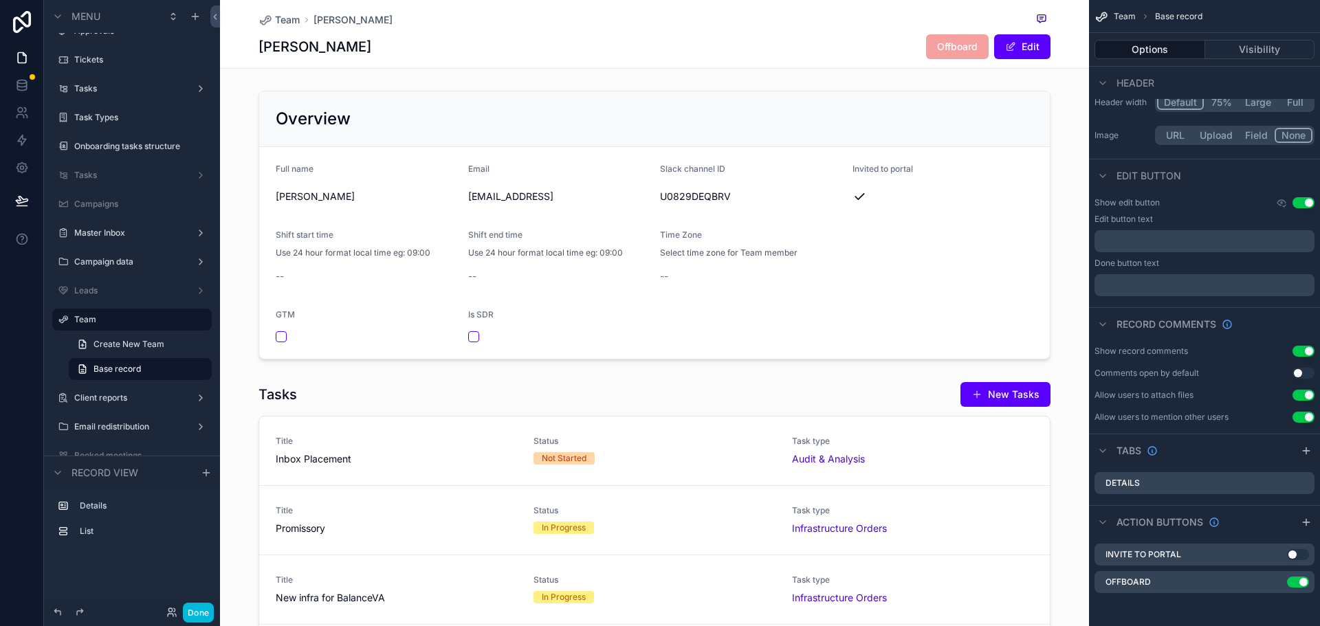
click at [0, 0] on icon "scrollable content" at bounding box center [0, 0] width 0 height 0
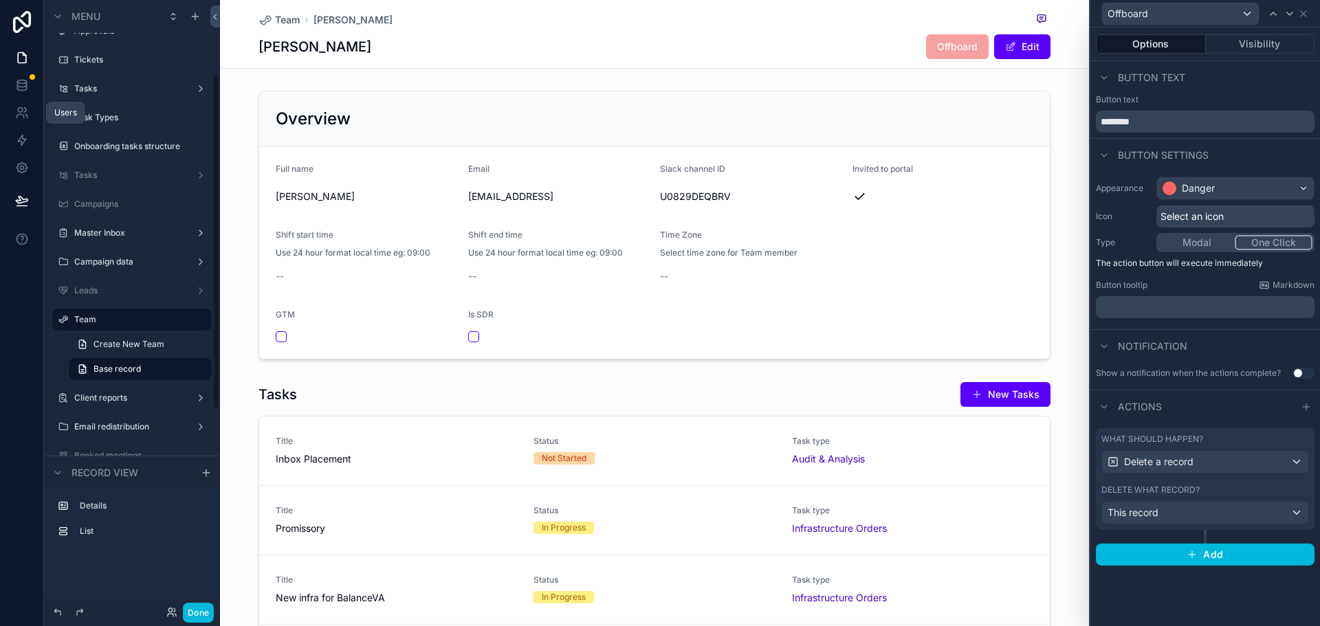
click at [30, 109] on link at bounding box center [21, 113] width 43 height 28
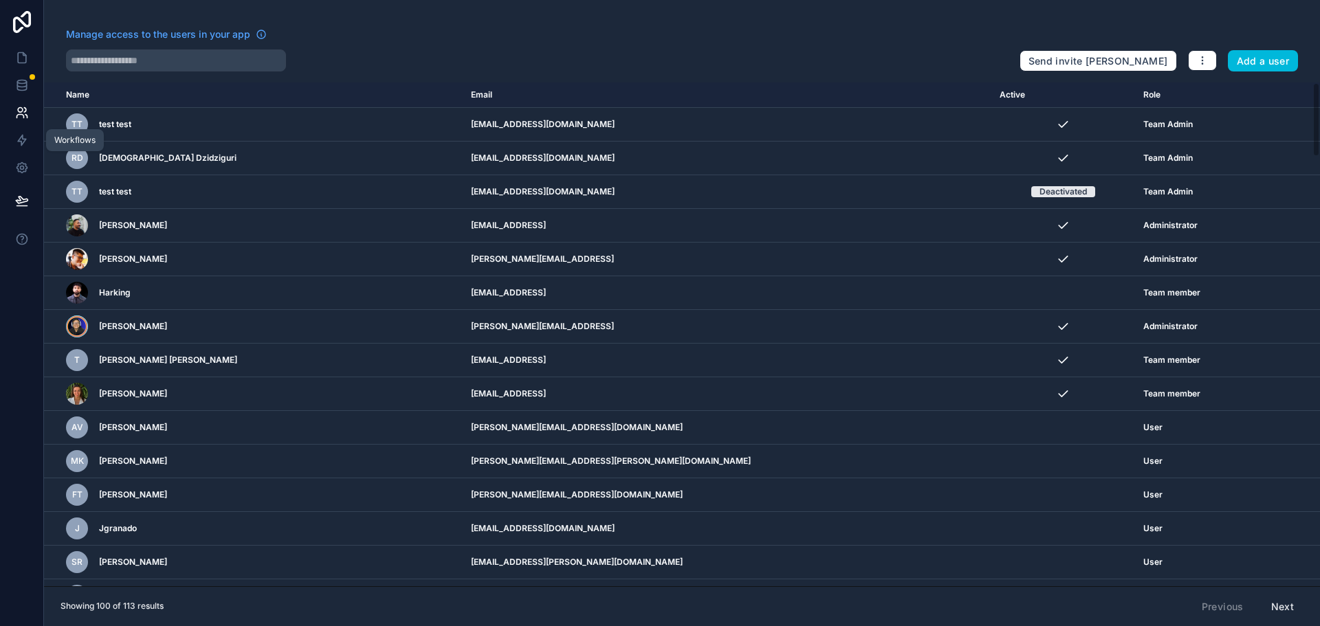
click at [24, 144] on icon at bounding box center [22, 140] width 14 height 14
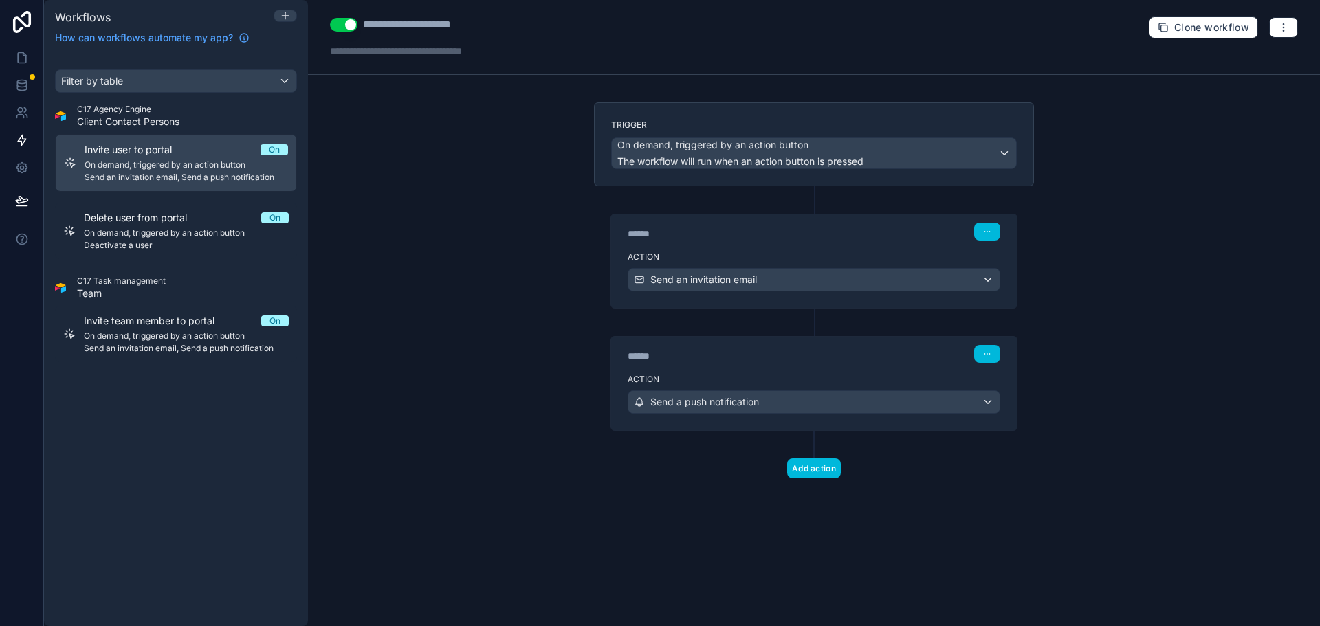
click at [142, 220] on span "Delete user from portal" at bounding box center [144, 218] width 120 height 14
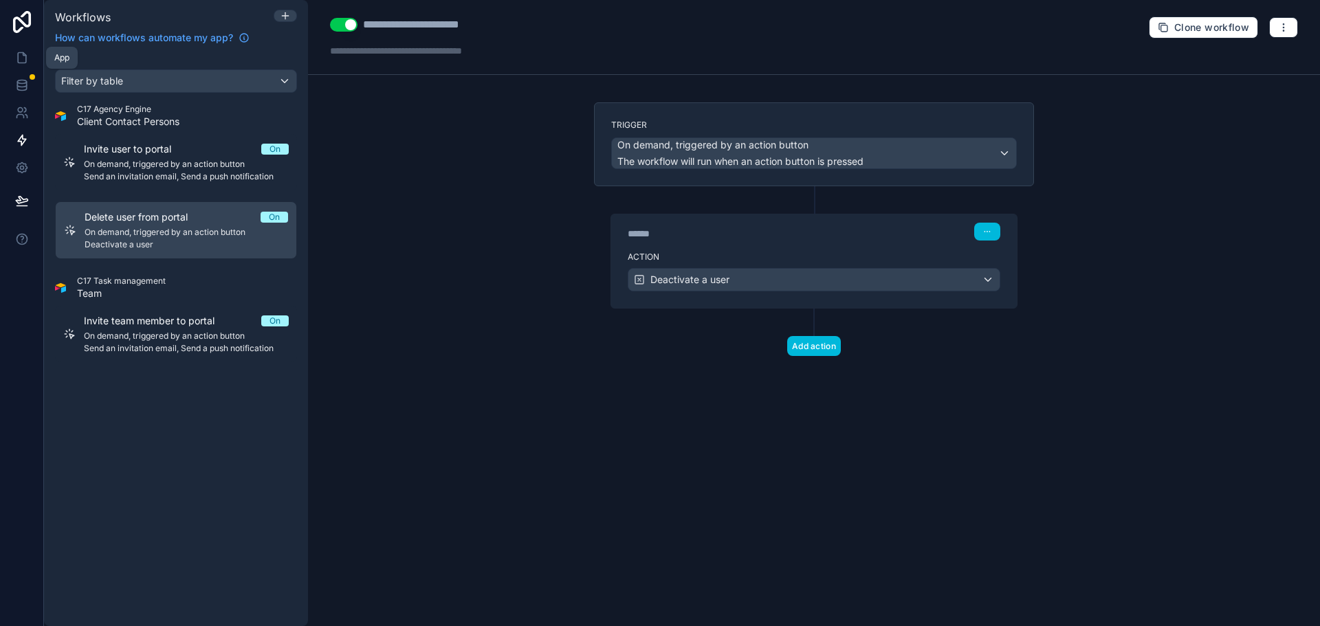
click at [12, 52] on link at bounding box center [21, 58] width 43 height 28
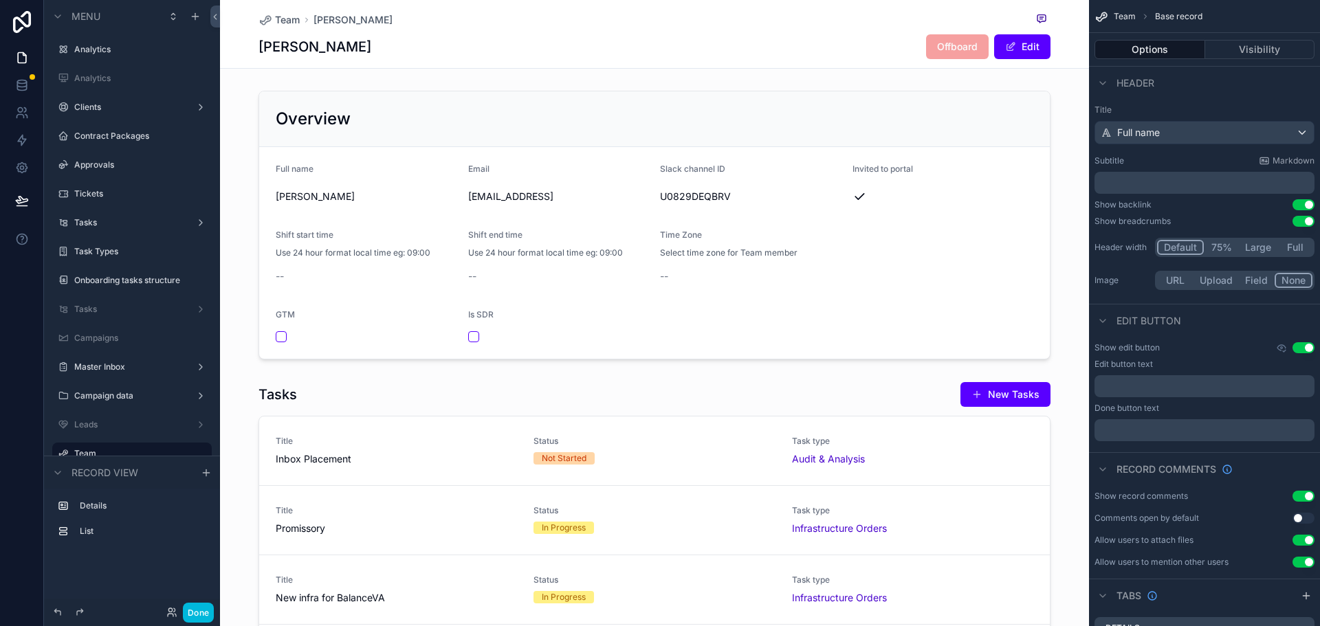
scroll to position [134, 0]
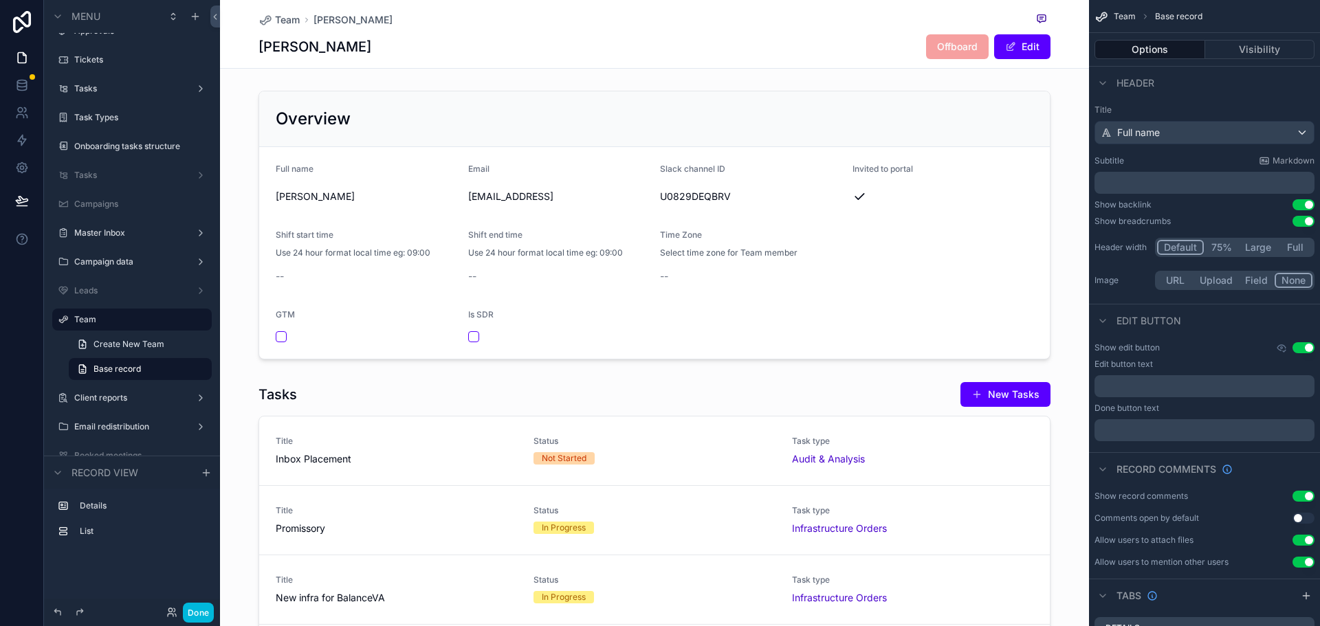
click at [100, 320] on label "Team" at bounding box center [138, 319] width 129 height 11
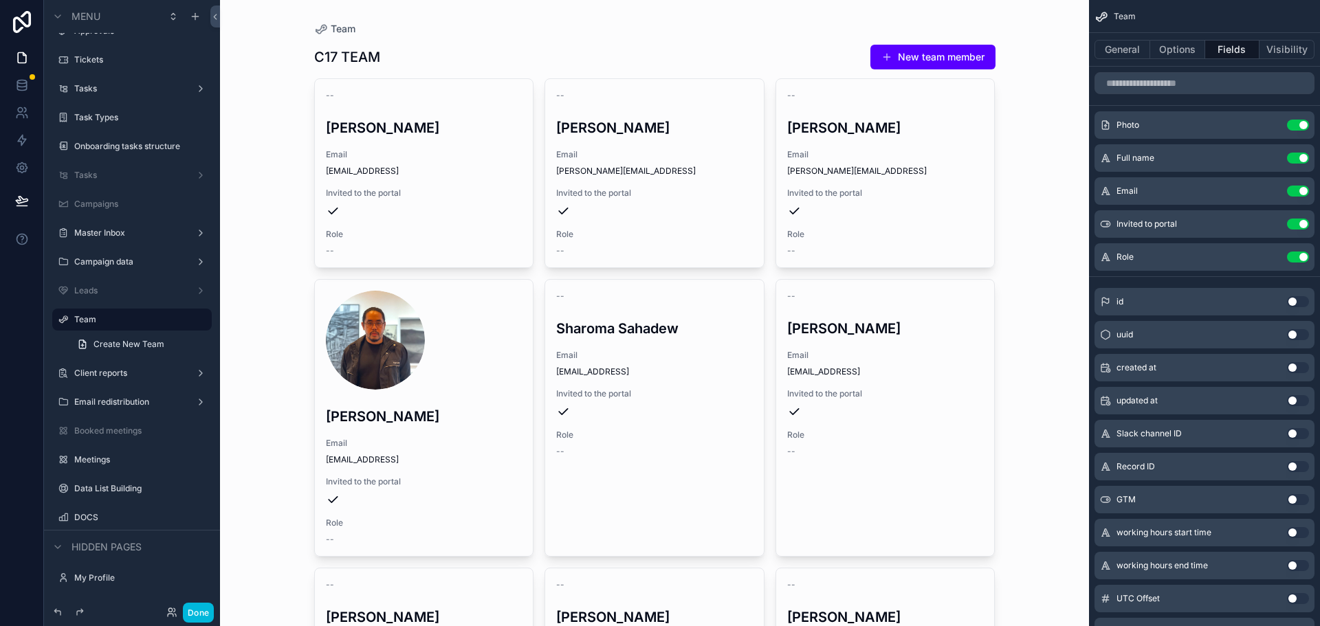
click at [664, 352] on span "Email" at bounding box center [654, 355] width 197 height 11
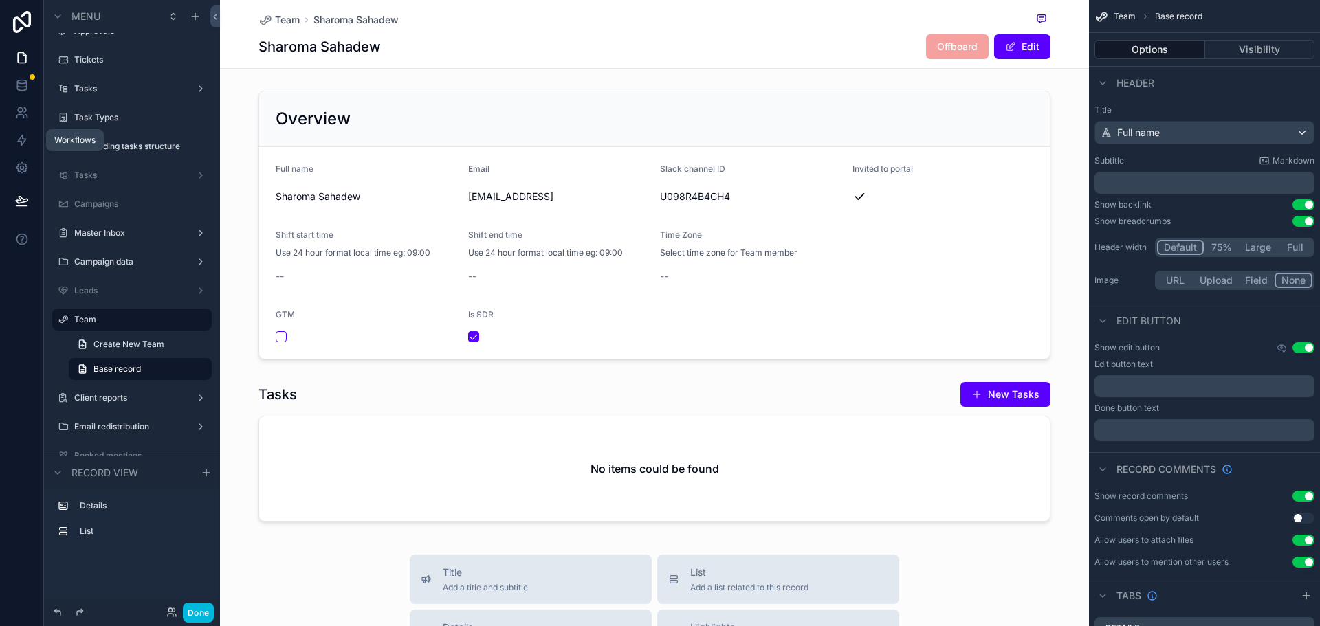
click at [21, 138] on icon at bounding box center [22, 140] width 8 height 10
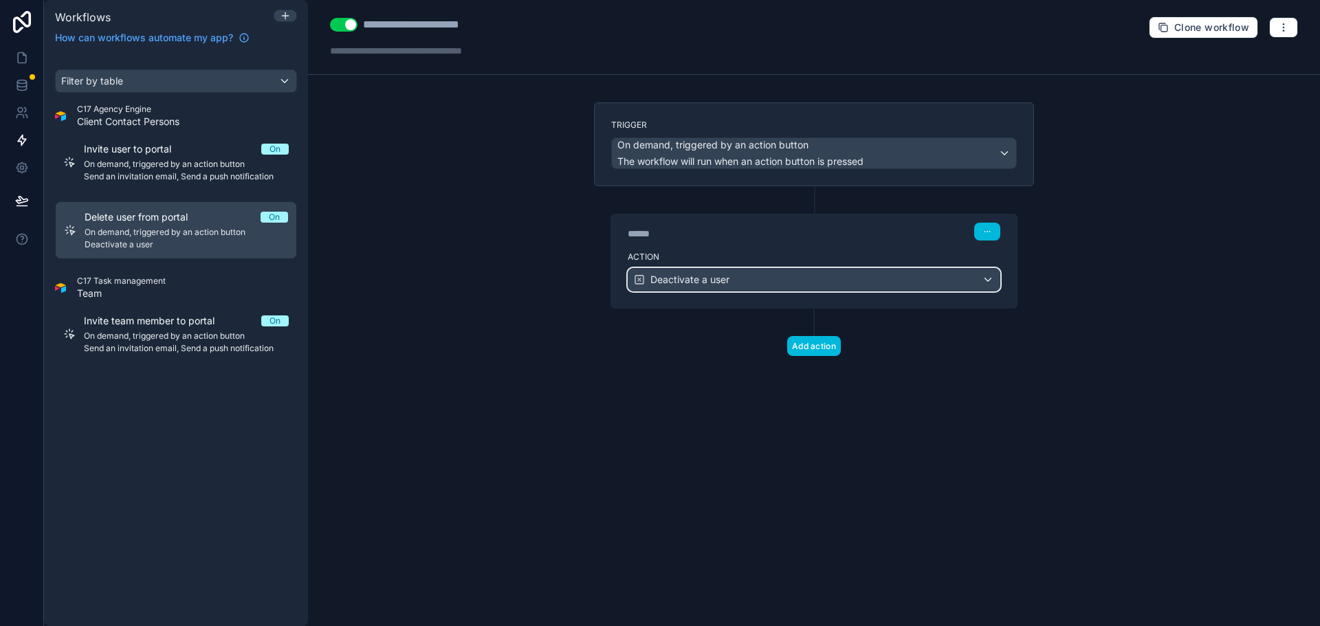
click at [712, 283] on span "Deactivate a user" at bounding box center [689, 280] width 79 height 14
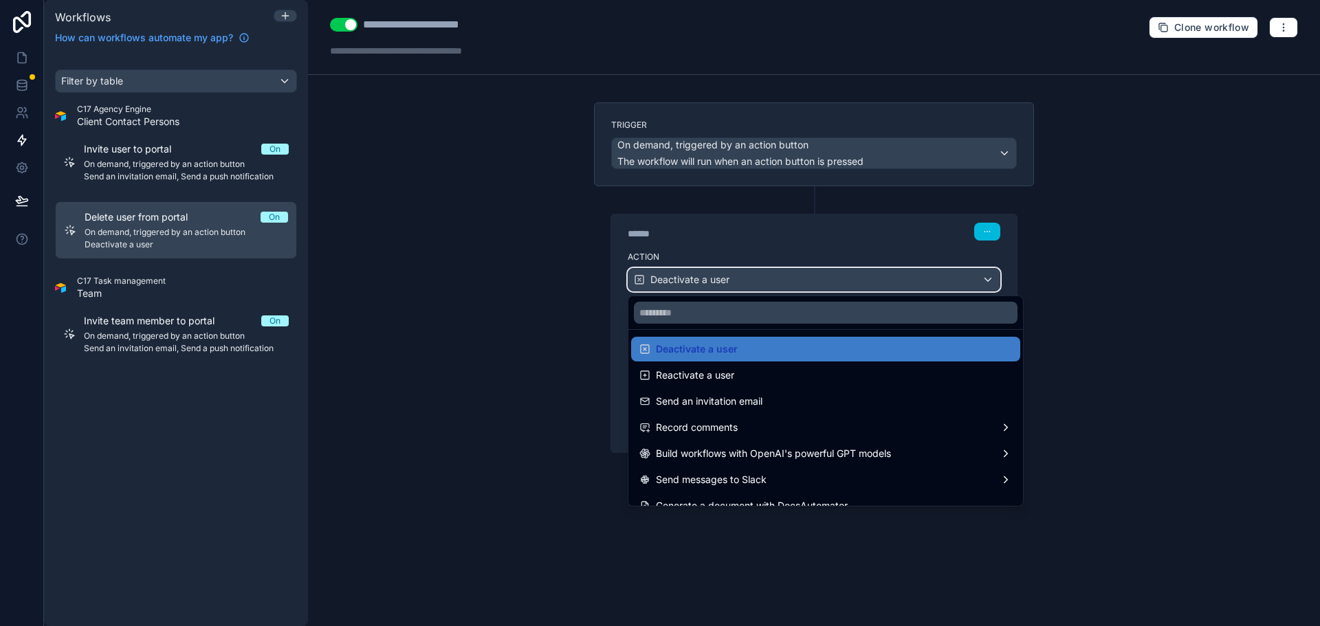
scroll to position [254, 0]
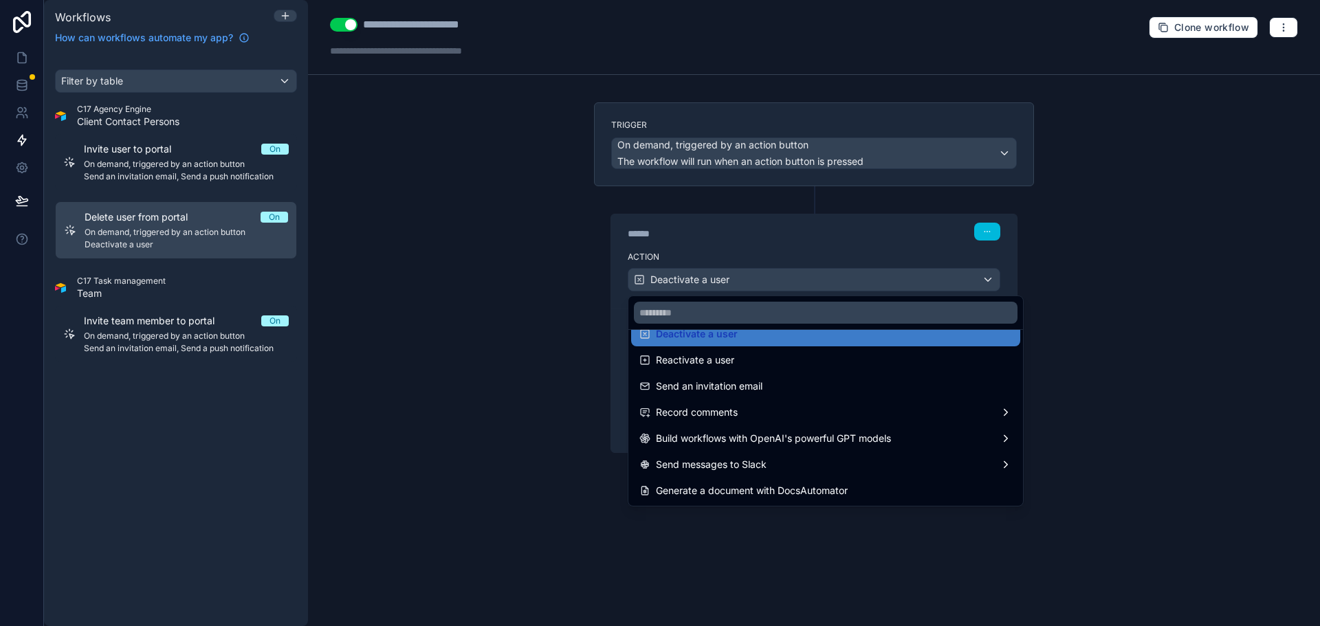
click at [448, 193] on div at bounding box center [660, 313] width 1320 height 626
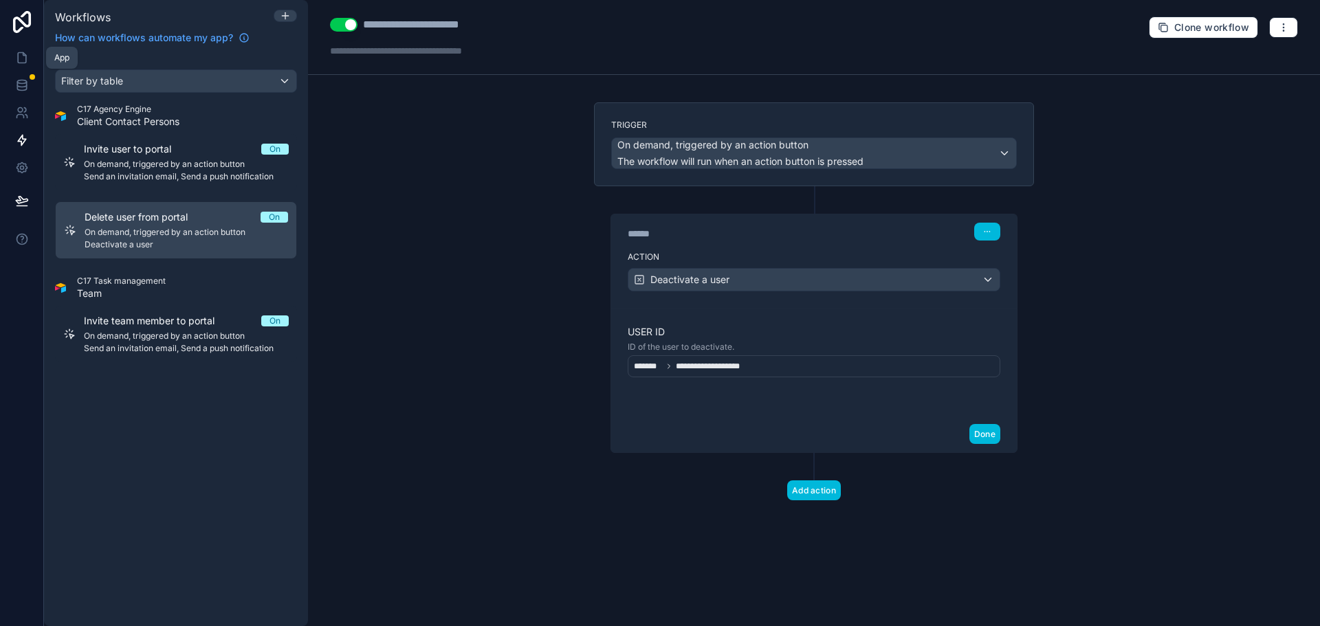
click at [18, 53] on icon at bounding box center [22, 58] width 8 height 10
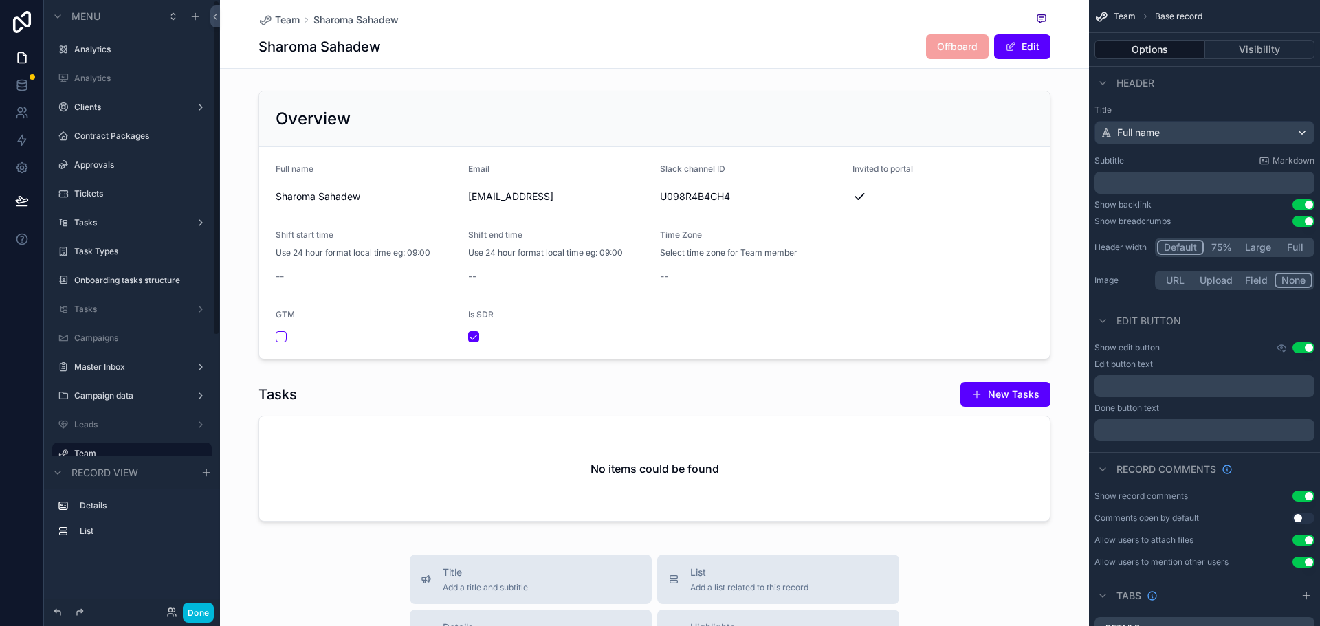
click at [128, 54] on label "Analytics" at bounding box center [138, 49] width 129 height 11
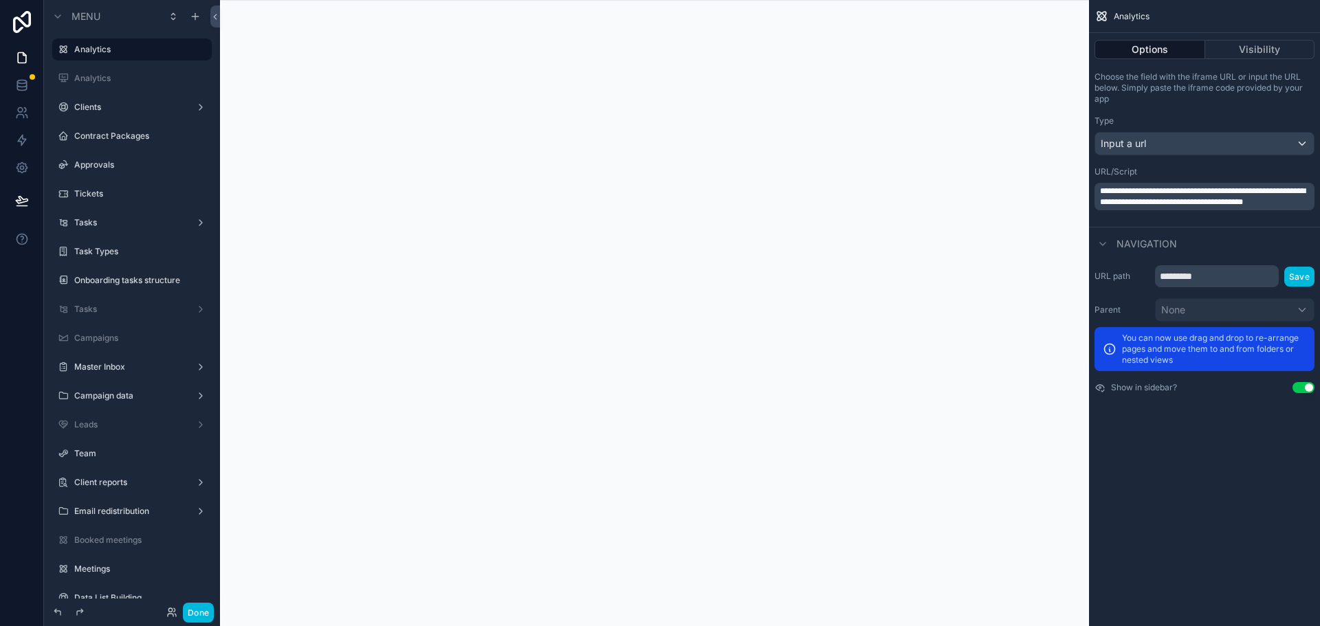
click at [201, 603] on button "Done" at bounding box center [198, 613] width 31 height 20
